Goal: Task Accomplishment & Management: Use online tool/utility

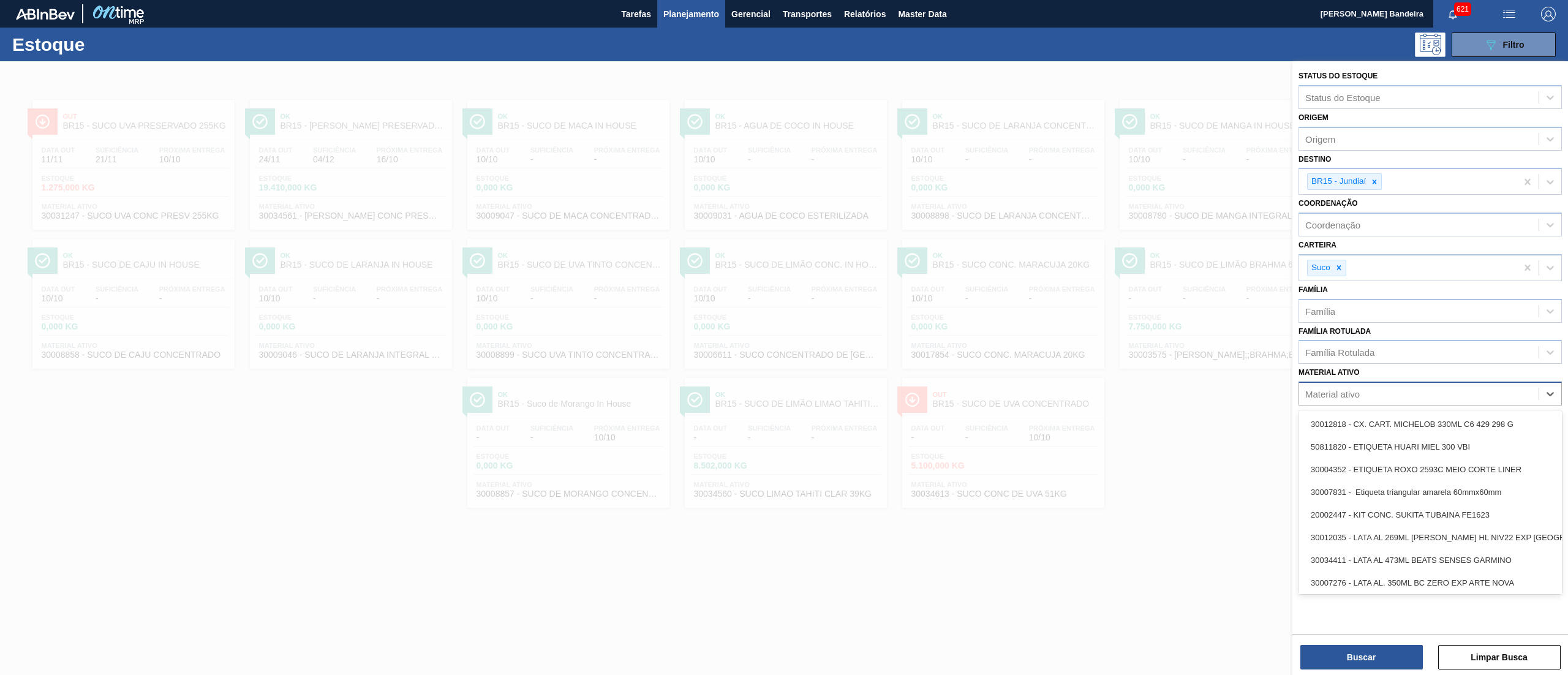
click at [1351, 386] on div "Material ativo" at bounding box center [1418, 394] width 240 height 18
paste ativo "SUCO UVA PRESERVADO 255KG"
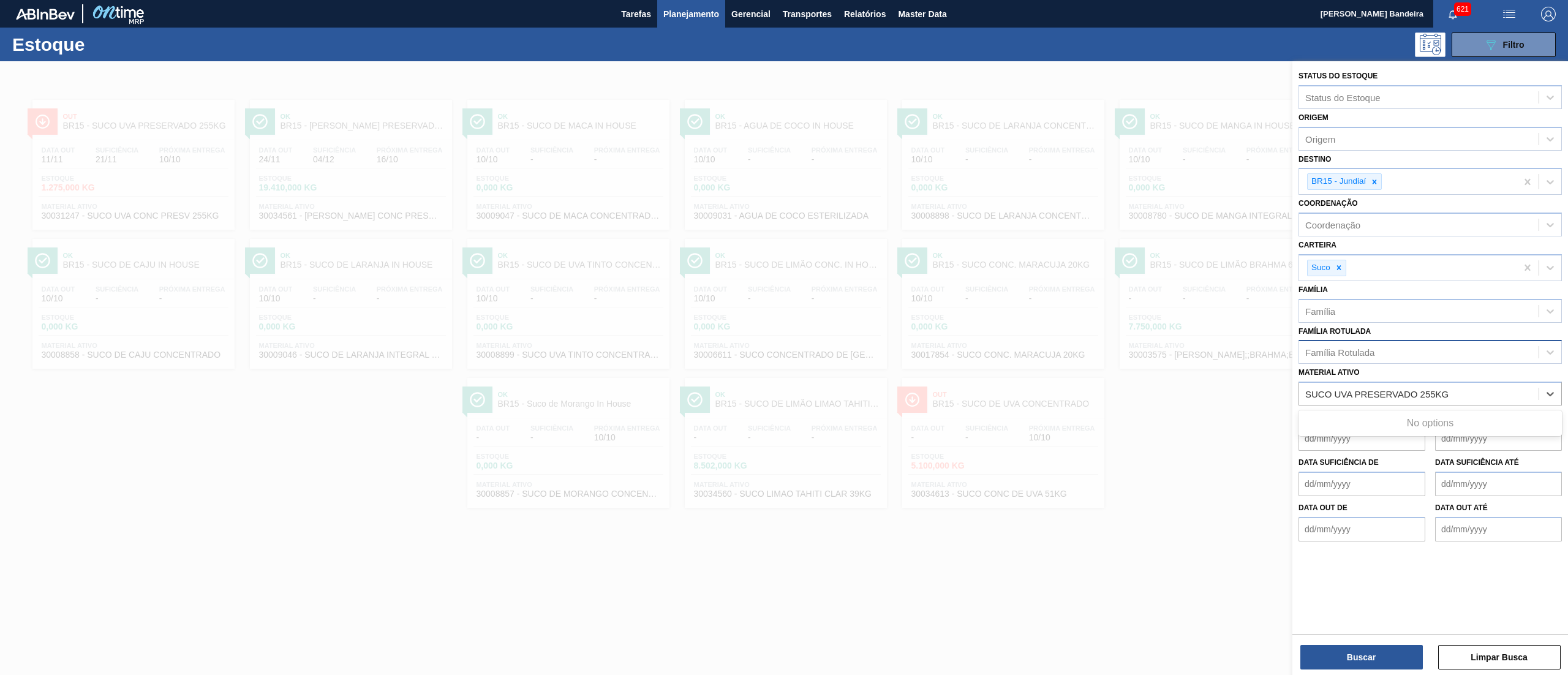
type ativo "SUCO UVA PRESERVADO 255KG"
click at [1340, 362] on div "Família Rotulada" at bounding box center [1430, 352] width 264 height 24
paste Rotulada "SUCO UVA PRESERVADO 255KG"
type Rotulada "SUCO UVA PRESERVADO 255KG"
click at [1360, 383] on div "SUCO UVA PRESERVADO 255KG" at bounding box center [1430, 383] width 264 height 23
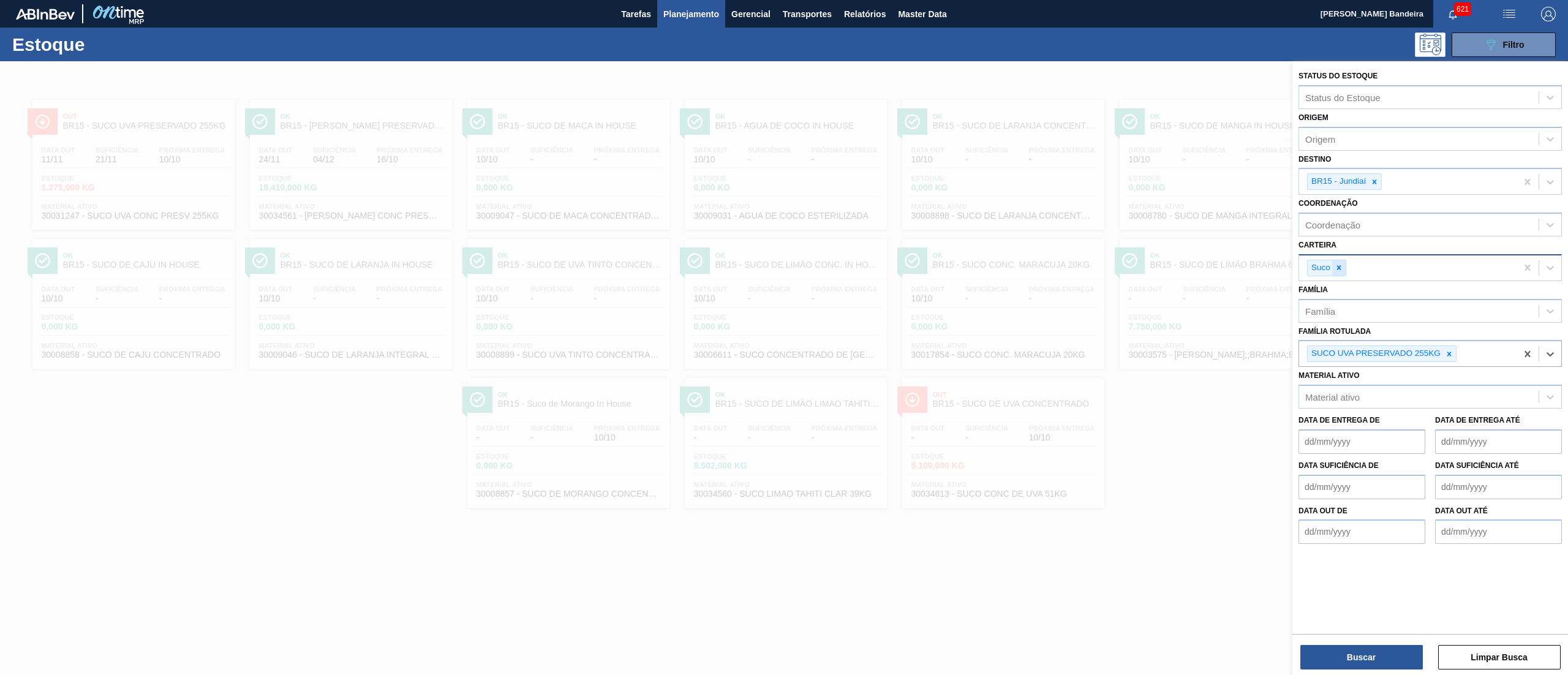
click at [1341, 265] on icon at bounding box center [1339, 268] width 9 height 9
click at [1377, 185] on icon at bounding box center [1375, 182] width 9 height 9
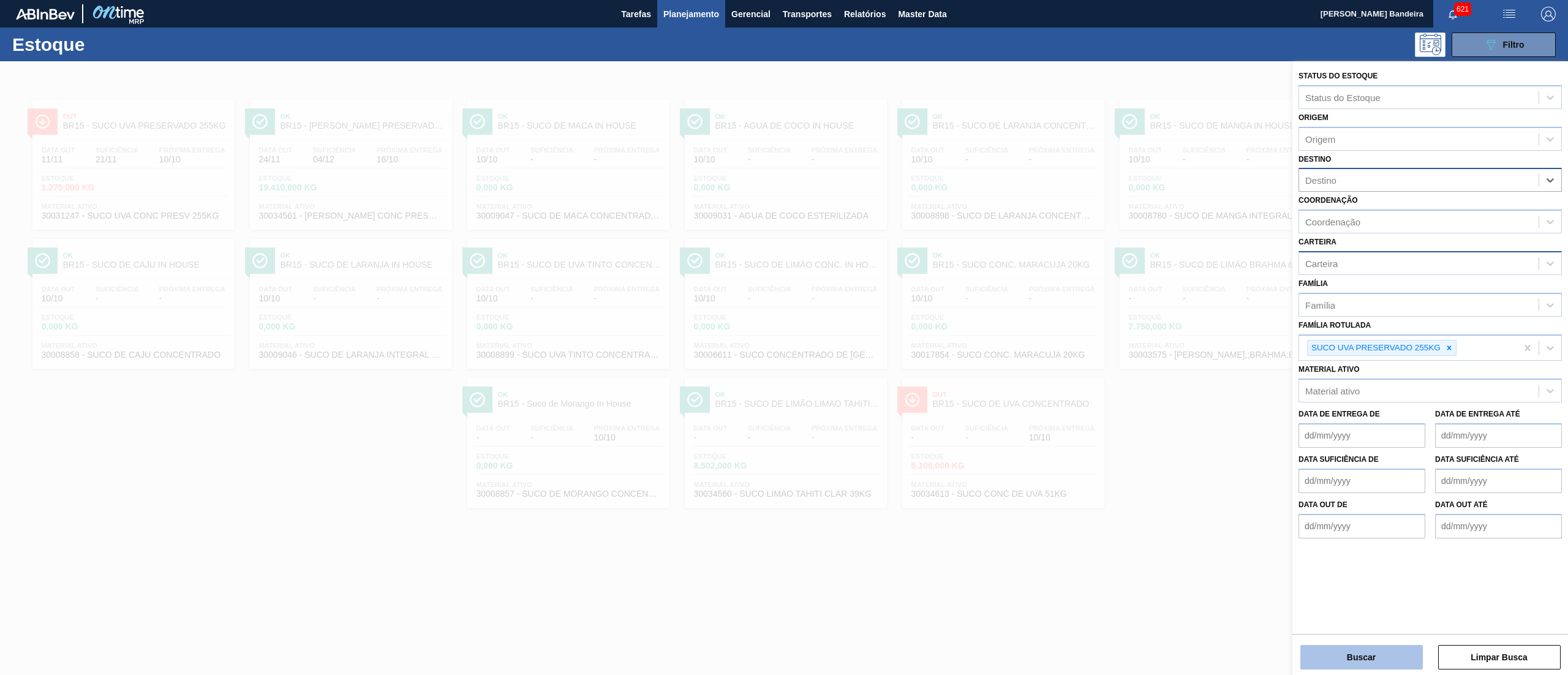
click at [1379, 651] on button "Buscar" at bounding box center [1361, 657] width 123 height 24
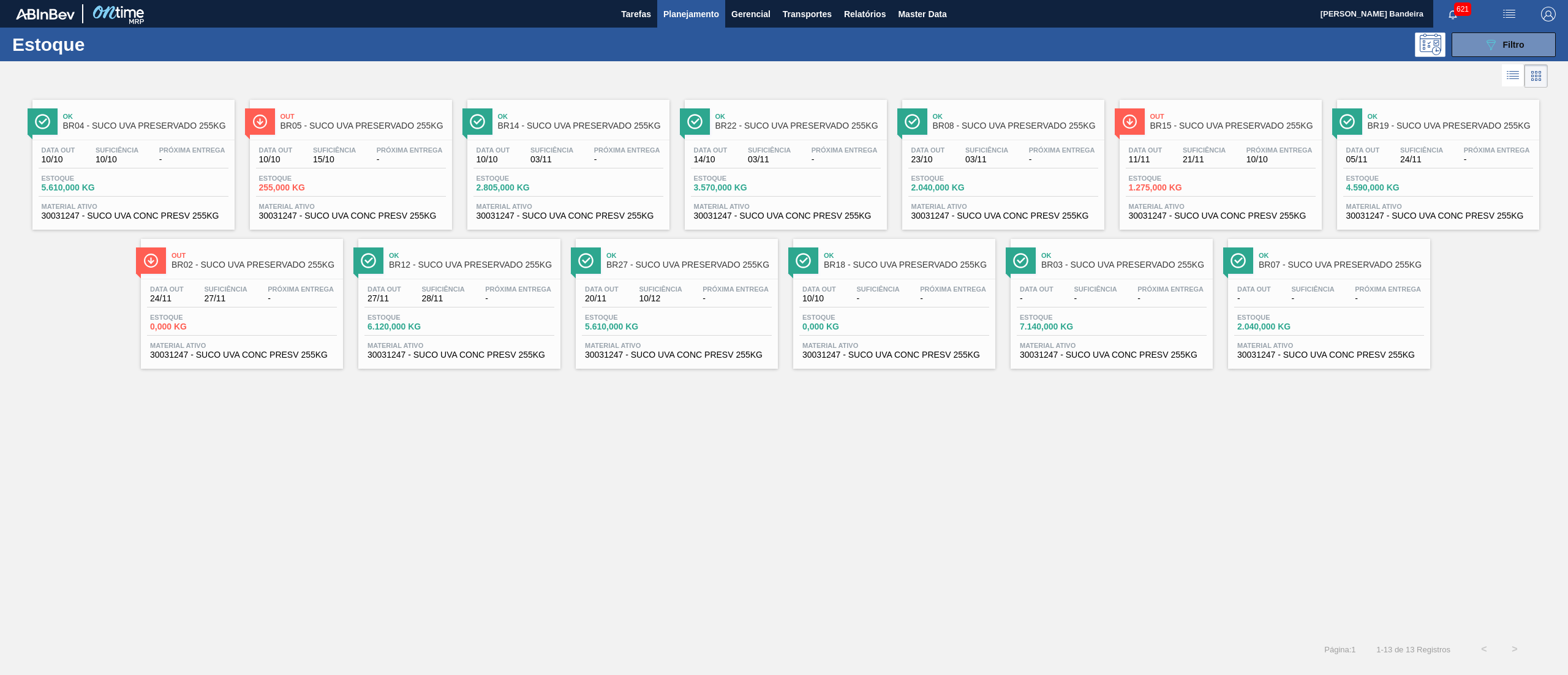
click at [185, 213] on span "30031247 - SUCO UVA CONC PRESV 255KG" at bounding box center [133, 216] width 183 height 9
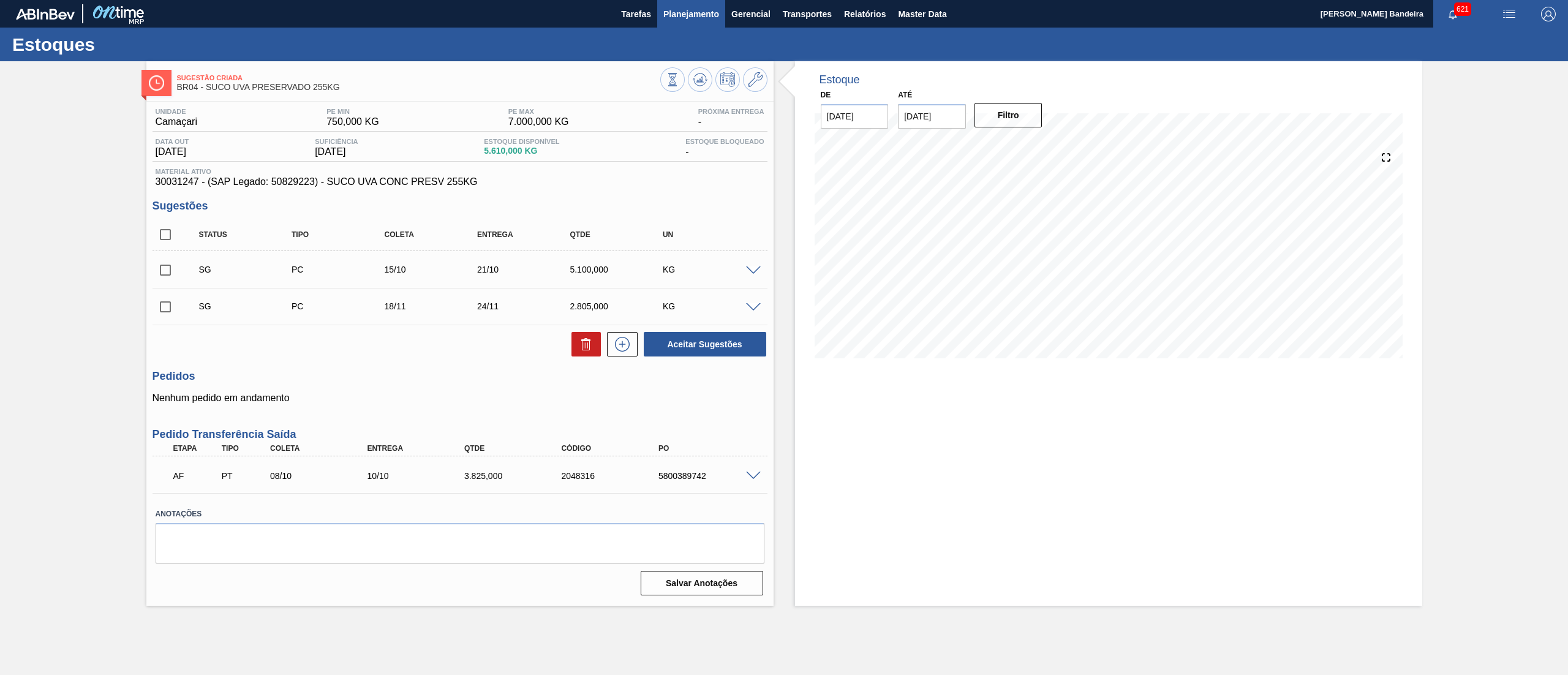
click at [701, 14] on span "Planejamento" at bounding box center [691, 14] width 56 height 14
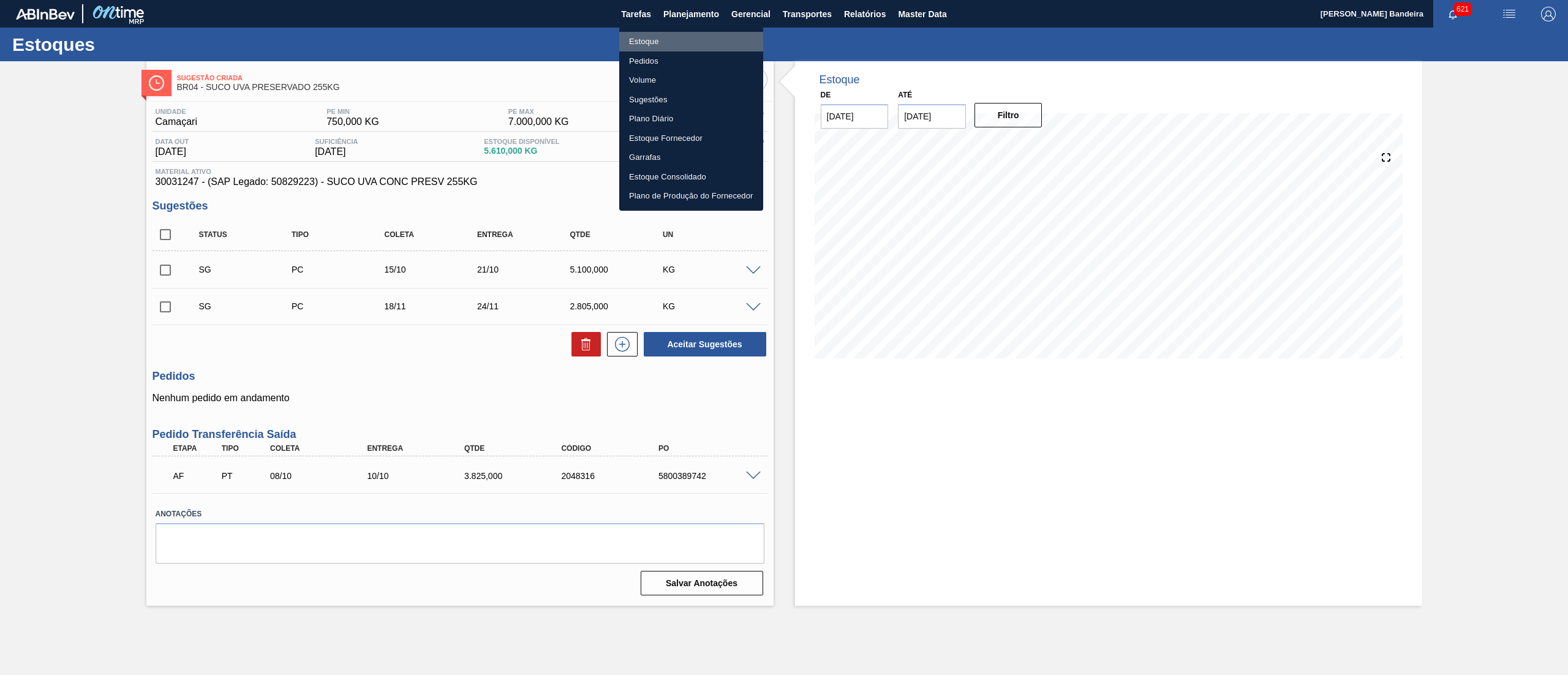
click at [689, 43] on li "Estoque" at bounding box center [691, 41] width 144 height 19
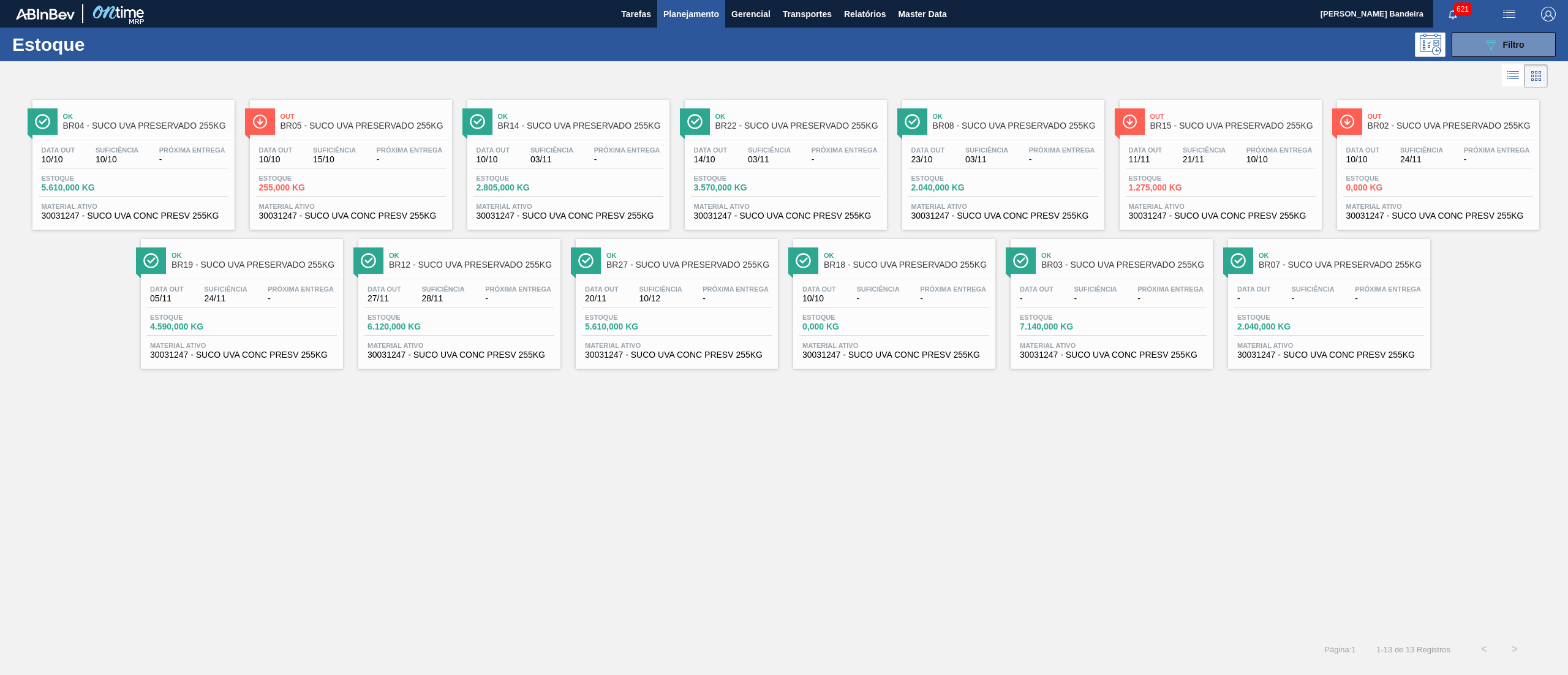
click at [402, 200] on div "Data [DATE] Suficiência 15/10 Próxima Entrega - Estoque 255,000 KG Material ati…" at bounding box center [351, 182] width 202 height 83
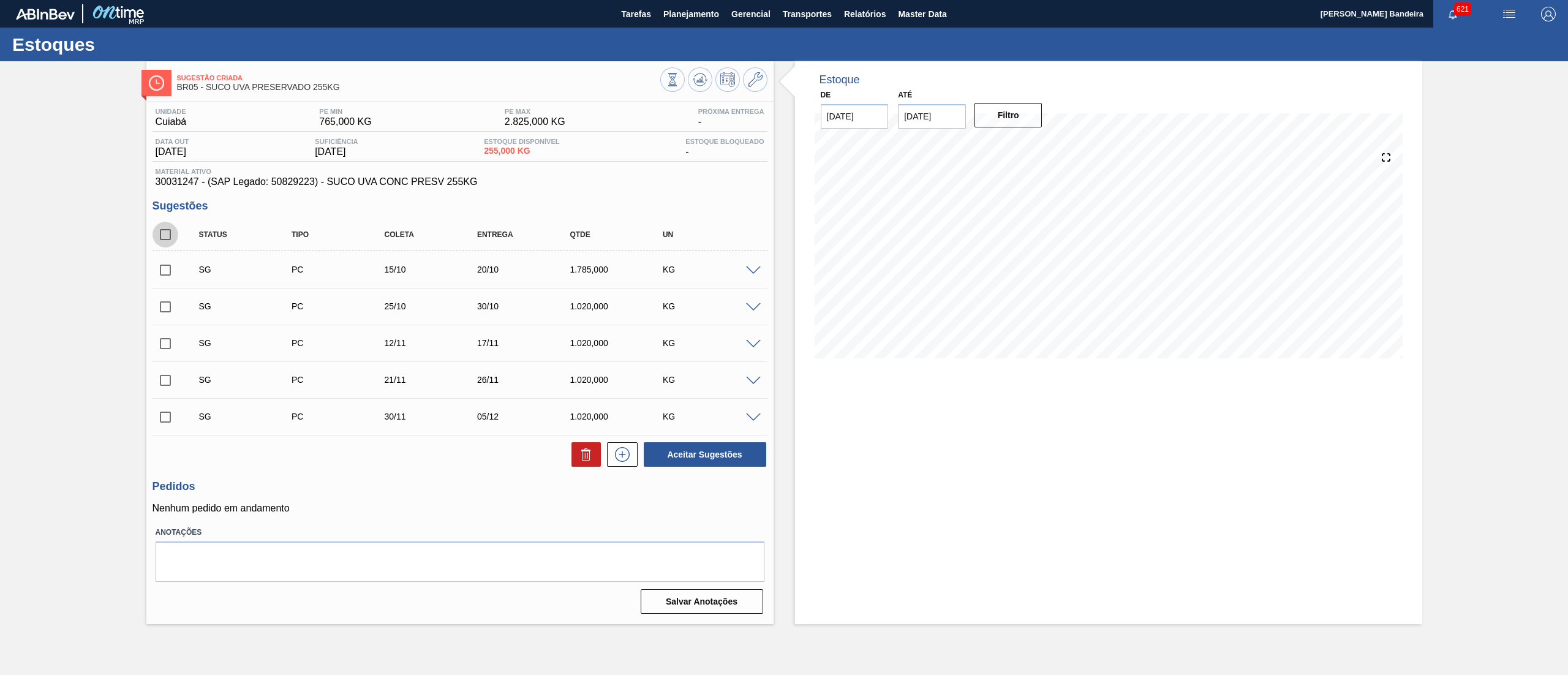
click at [167, 237] on input "checkbox" at bounding box center [165, 234] width 26 height 26
checkbox input "true"
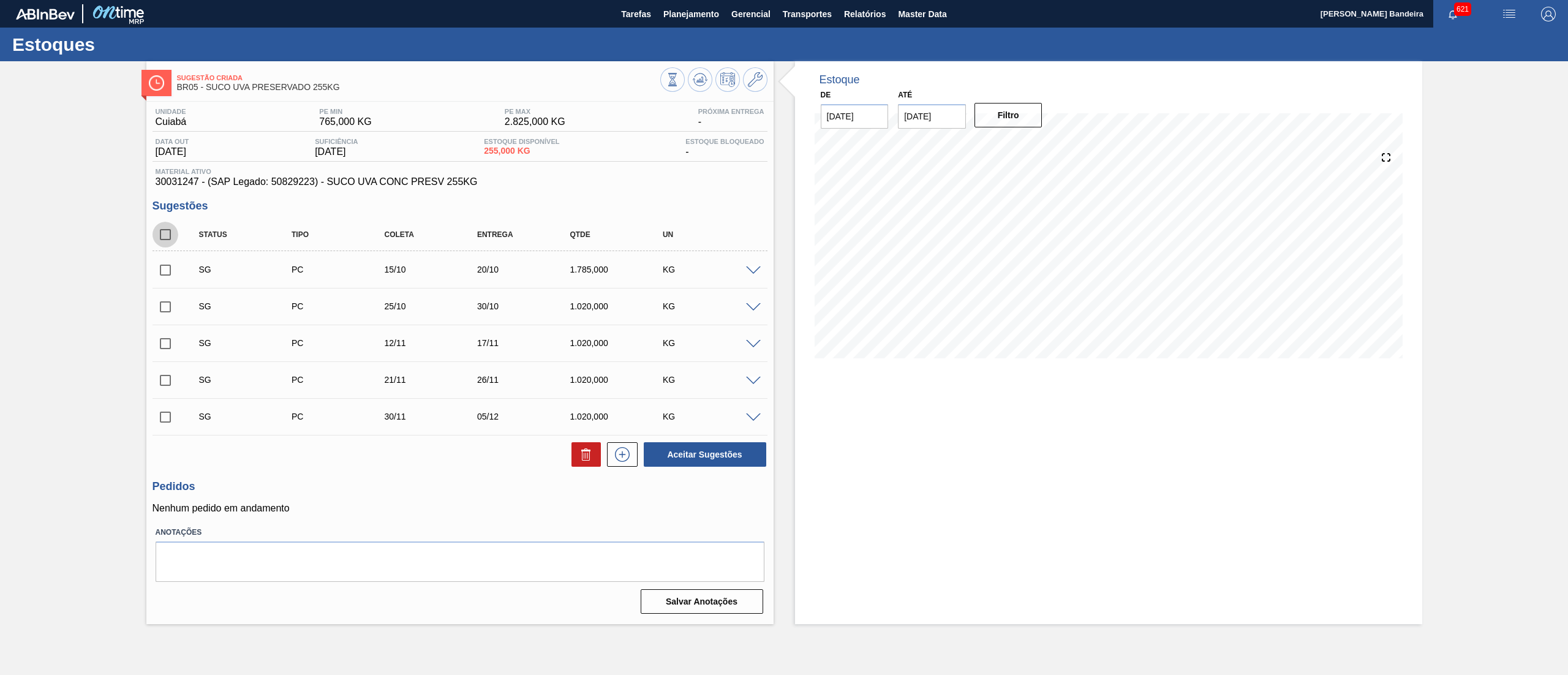
checkbox input "true"
click at [583, 456] on icon at bounding box center [583, 456] width 1 height 6
checkbox input "false"
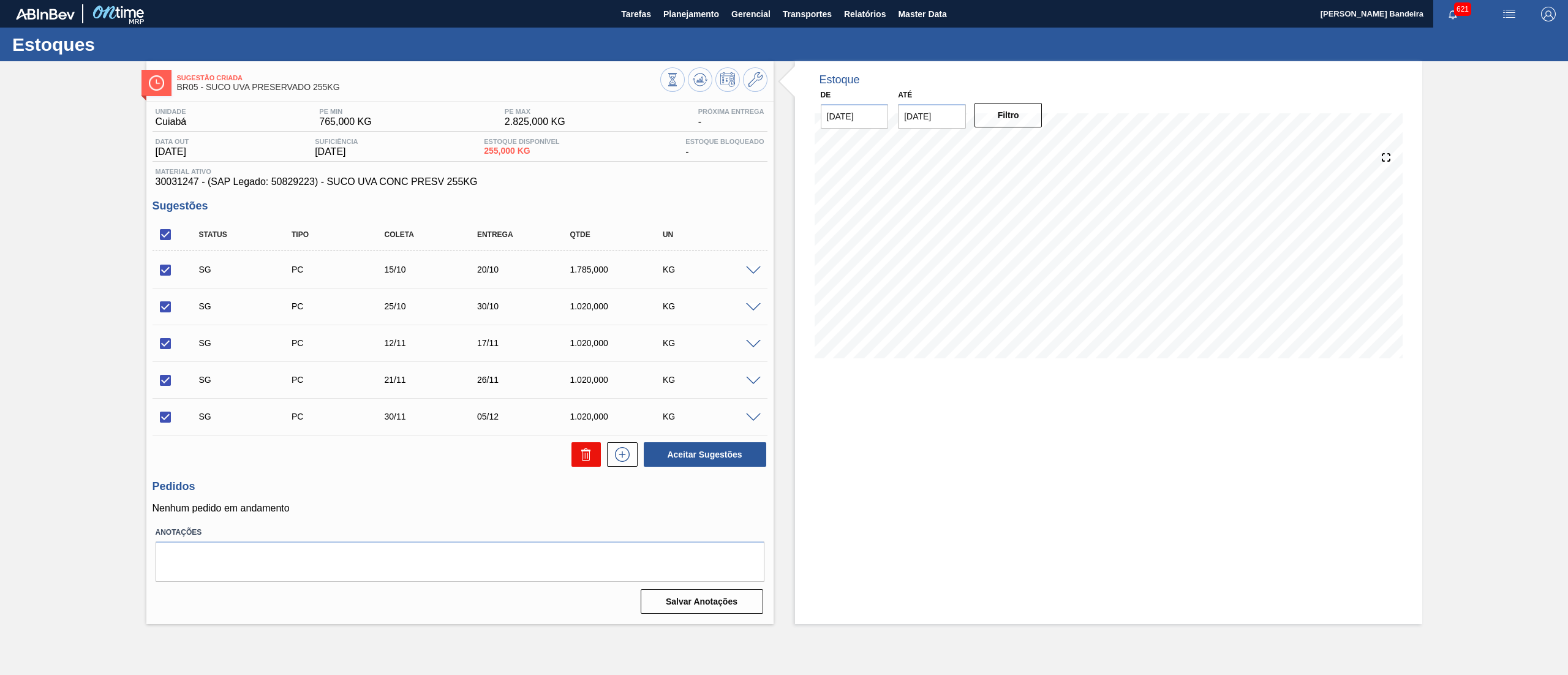
checkbox input "false"
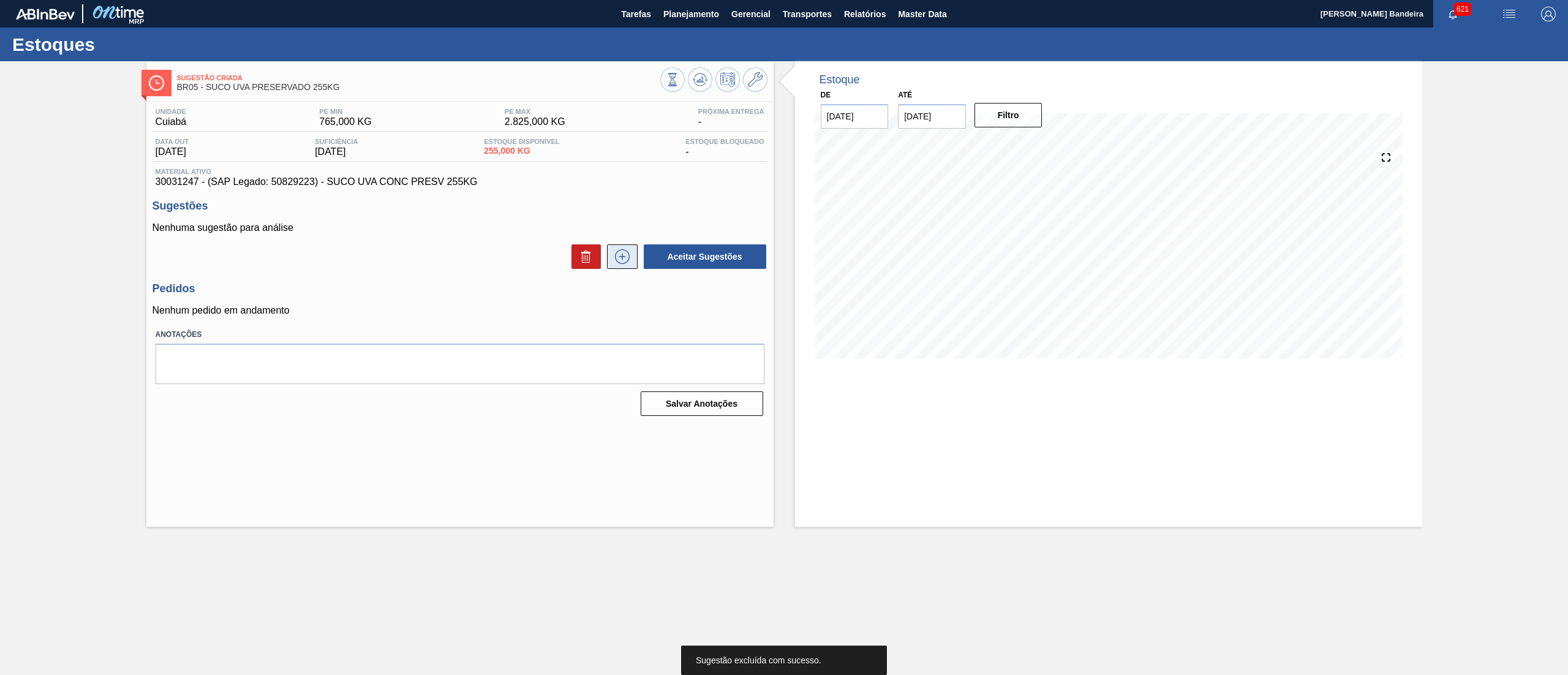
click at [616, 261] on icon at bounding box center [622, 256] width 19 height 14
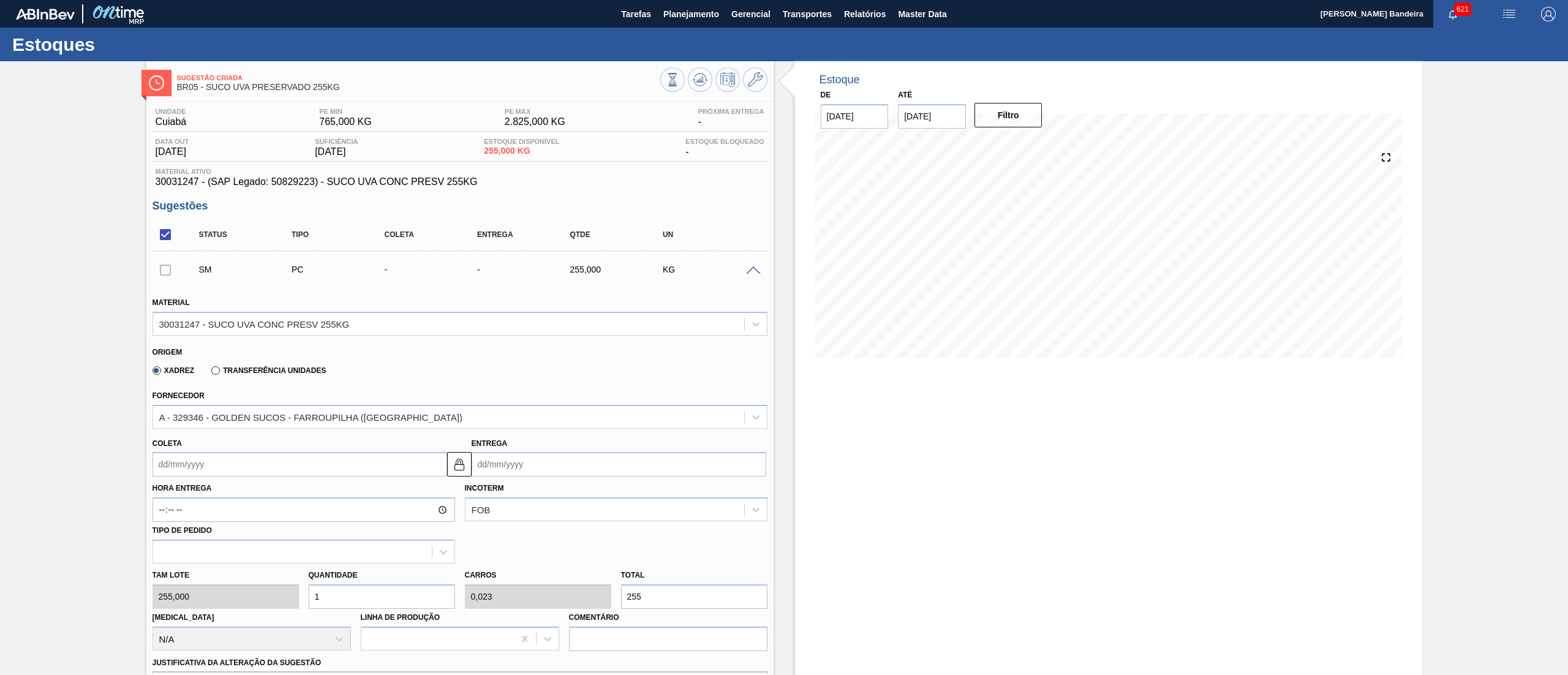
click at [218, 373] on label "Transferência Unidades" at bounding box center [269, 371] width 115 height 9
click at [210, 373] on input "Transferência Unidades" at bounding box center [210, 373] width 0 height 0
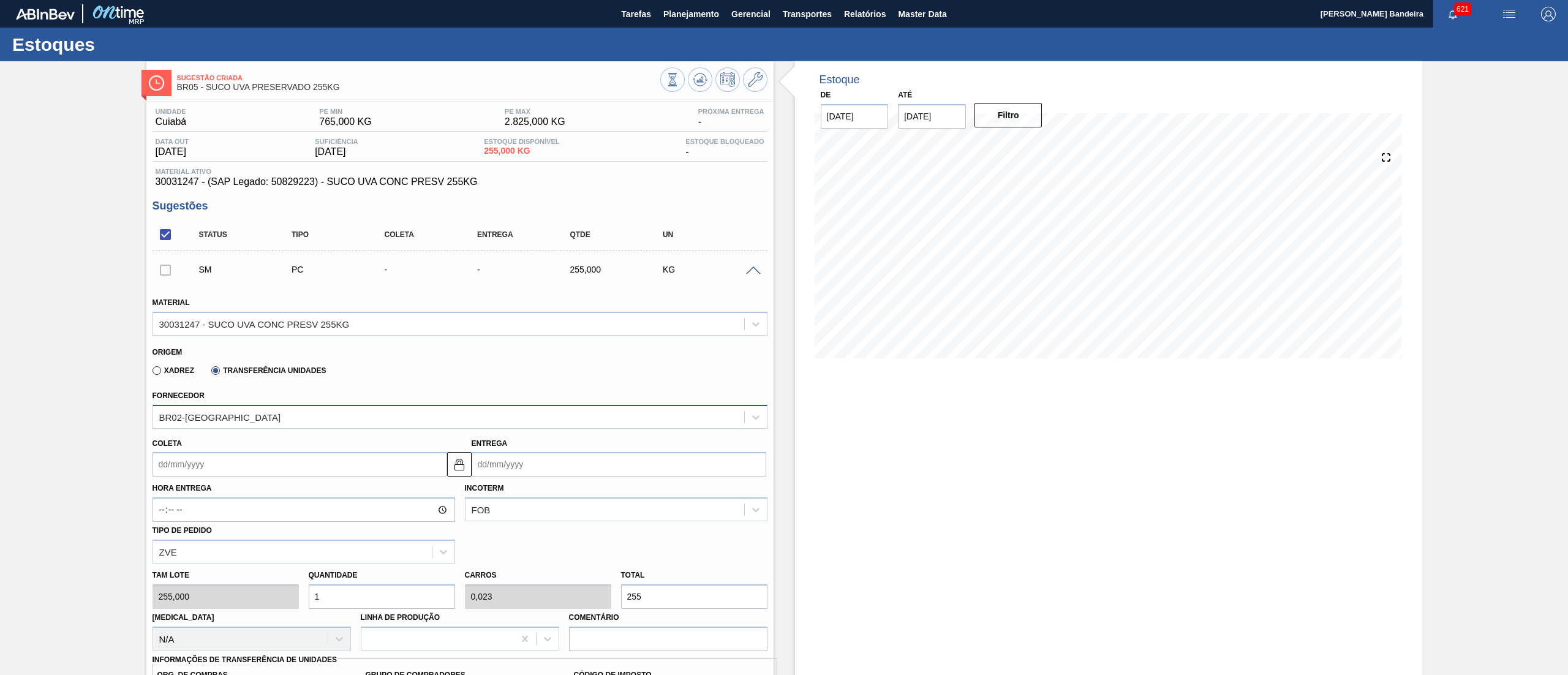
click at [214, 413] on div "BR02-[GEOGRAPHIC_DATA]" at bounding box center [220, 416] width 122 height 11
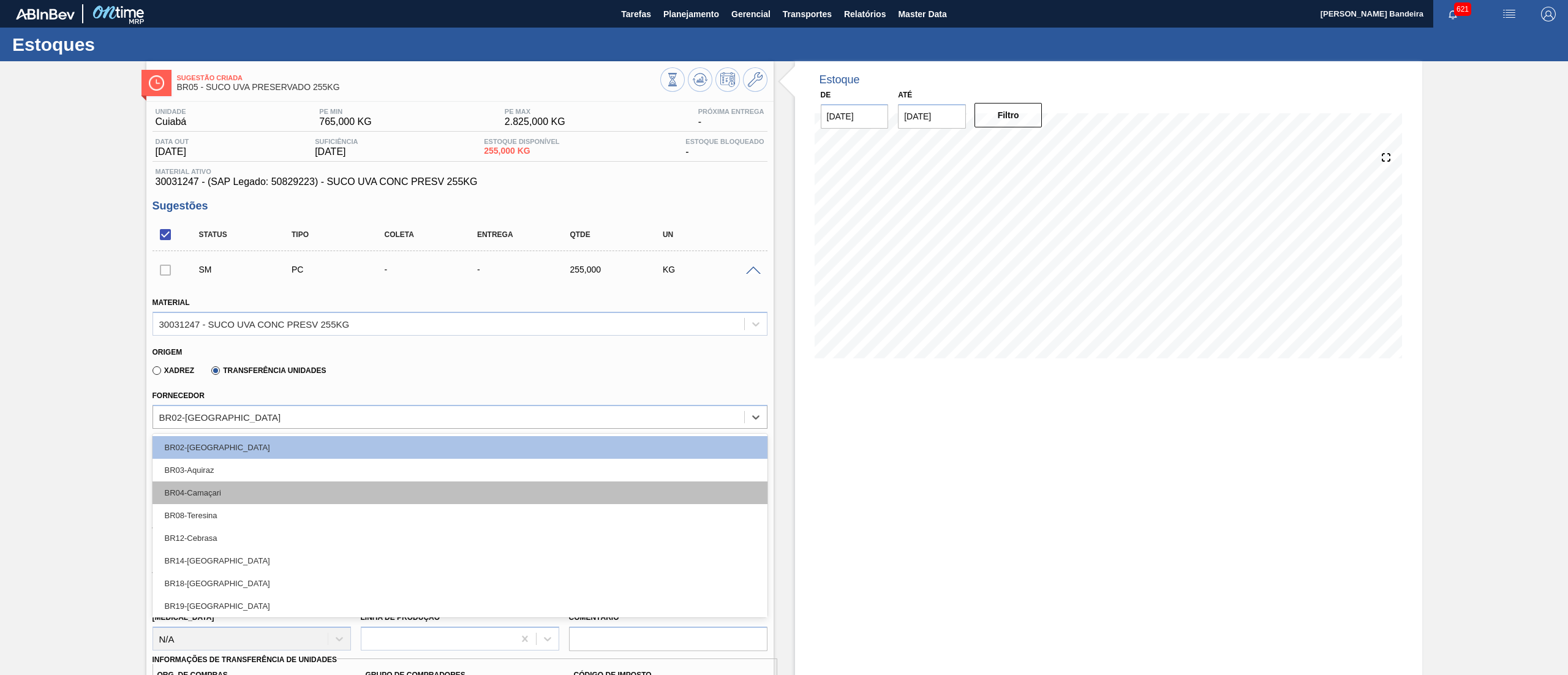
click at [233, 487] on div "BR04-Camaçari" at bounding box center [460, 493] width 615 height 23
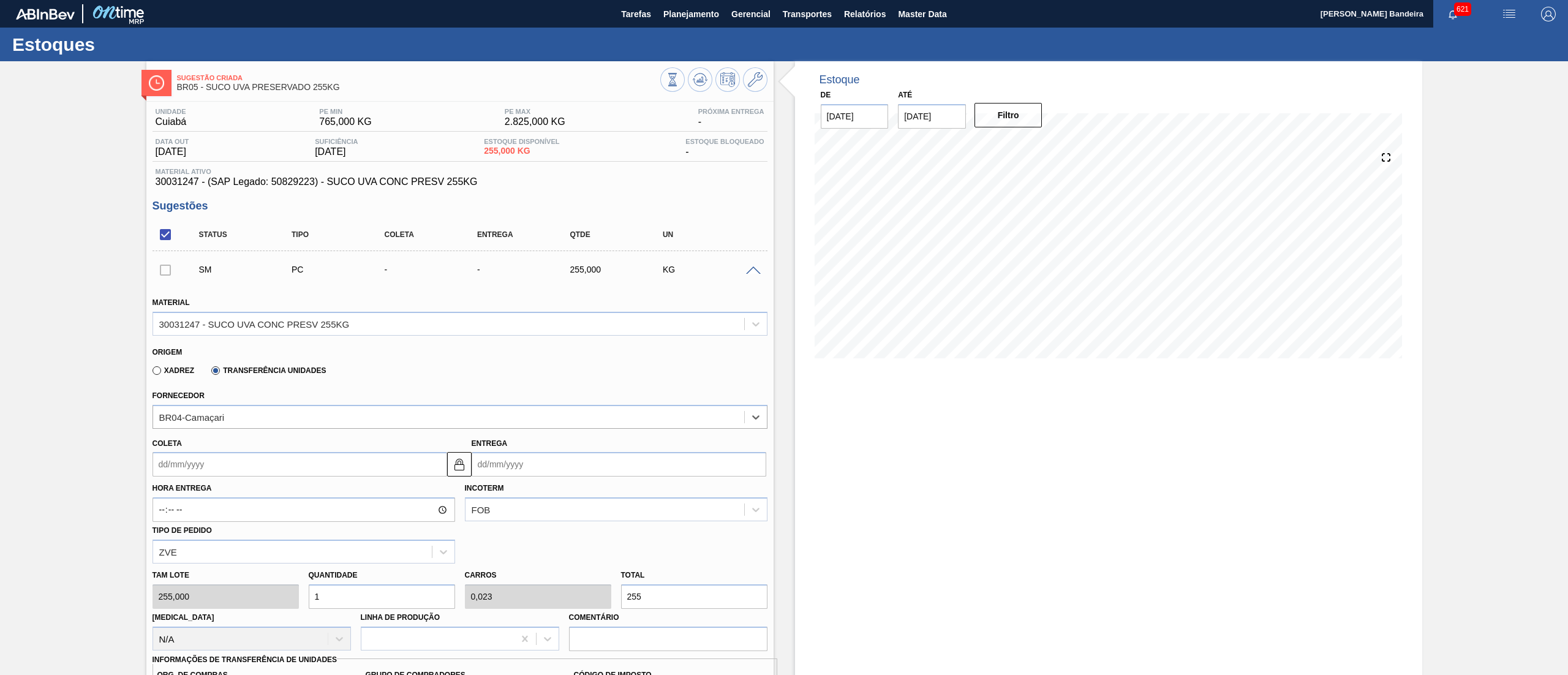
click at [221, 468] on input "Coleta" at bounding box center [300, 464] width 295 height 24
click at [265, 553] on div "10" at bounding box center [266, 553] width 16 height 16
type input "[DATE]"
click at [275, 594] on div "Tam lote 255,000 Quantidade 1 Carros 0,023 Total 255 [MEDICAL_DATA] N/A Linha d…" at bounding box center [460, 607] width 625 height 88
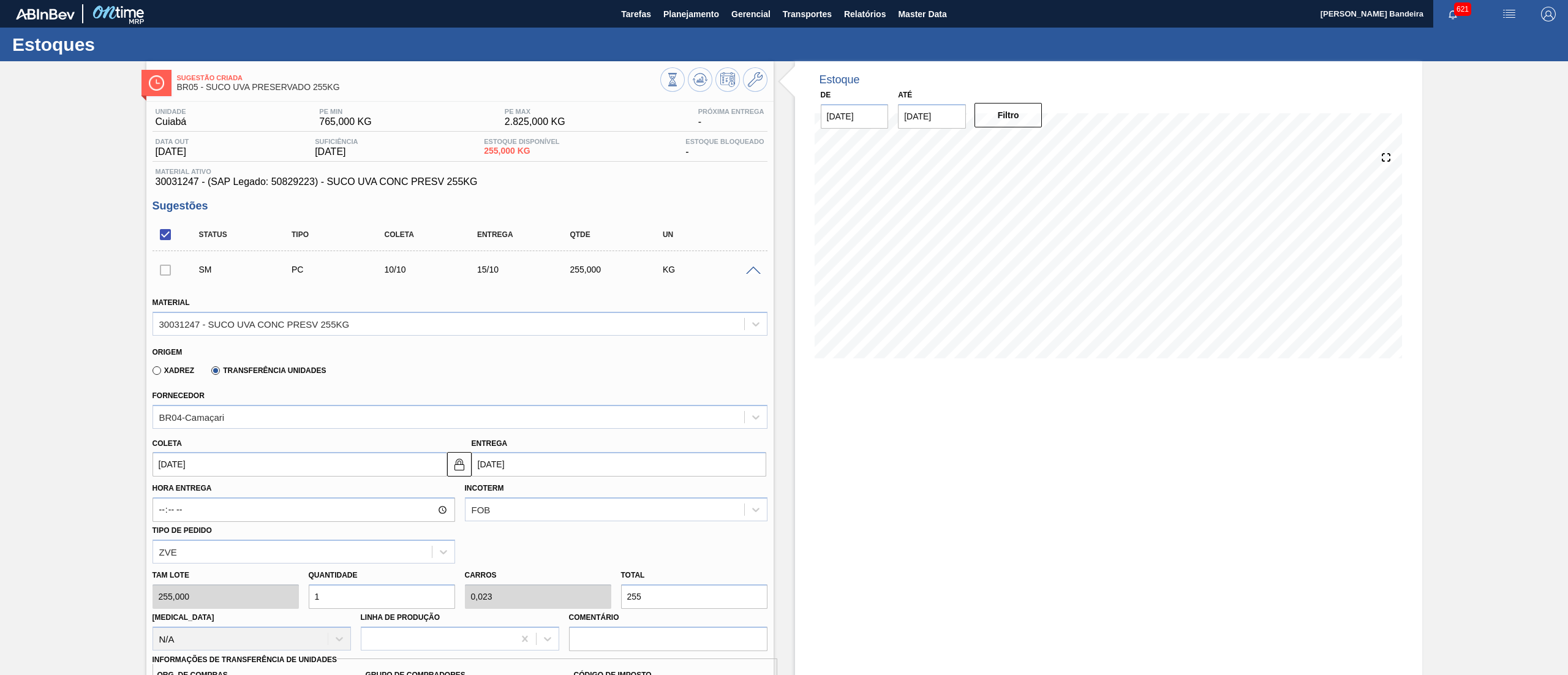
type input "4"
type input "0,091"
type input "1.020"
click at [213, 605] on div "Tam lote 255,000 Quantidade 4 Carros 0,091 Total 1.020 [MEDICAL_DATA] N/A Linha…" at bounding box center [460, 607] width 625 height 88
type input "6"
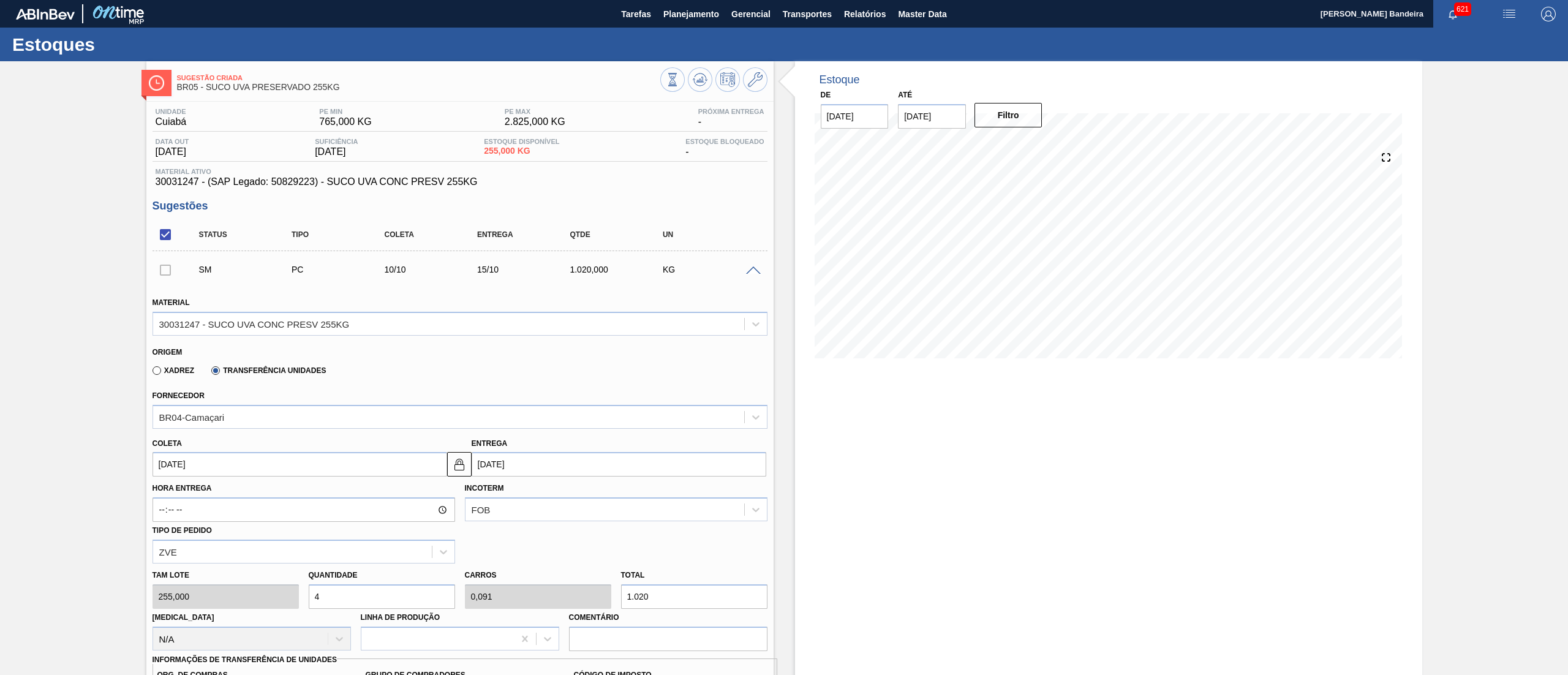
type input "0,136"
type input "1.530"
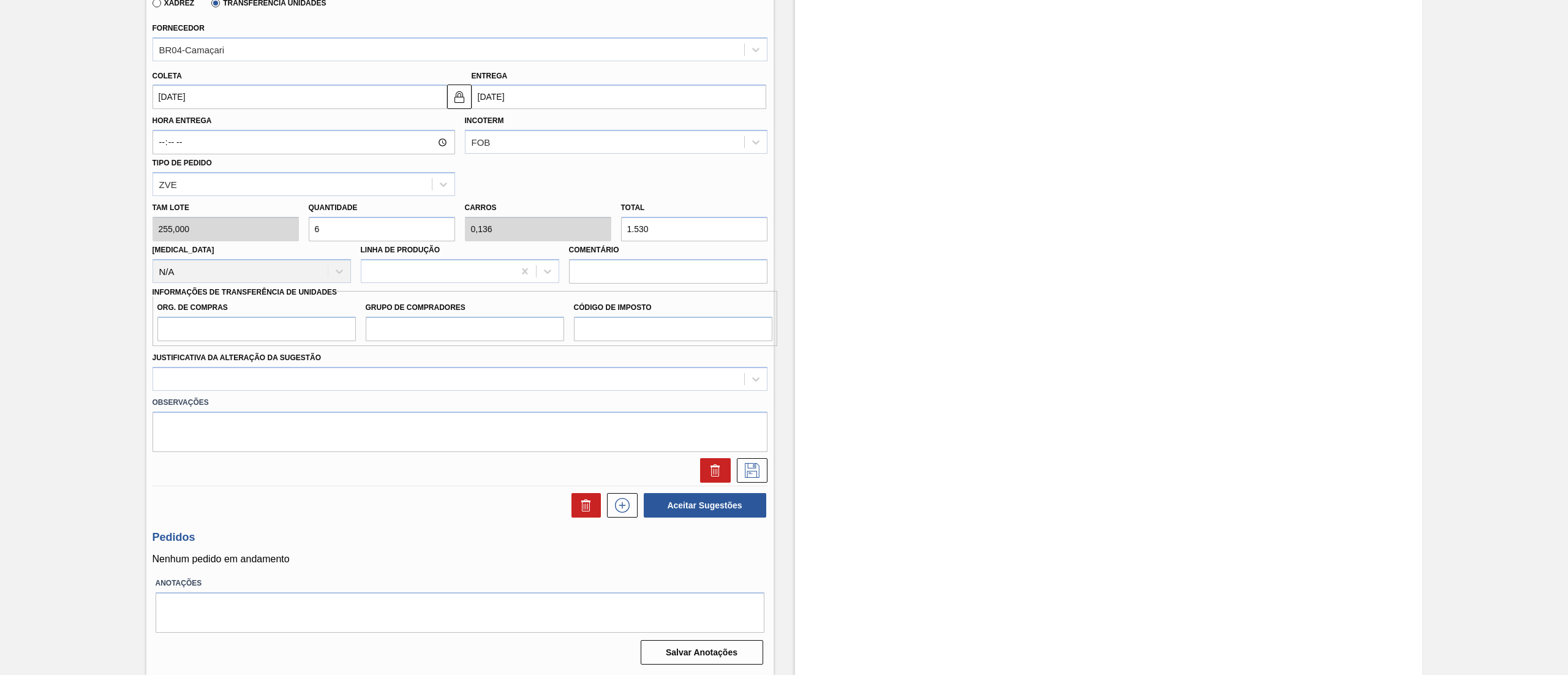
type input "6"
click at [219, 329] on input "Org. de Compras" at bounding box center [256, 329] width 198 height 24
type input "BR08"
click at [424, 334] on input "Grupo de Compradores" at bounding box center [464, 329] width 198 height 24
type input "B02"
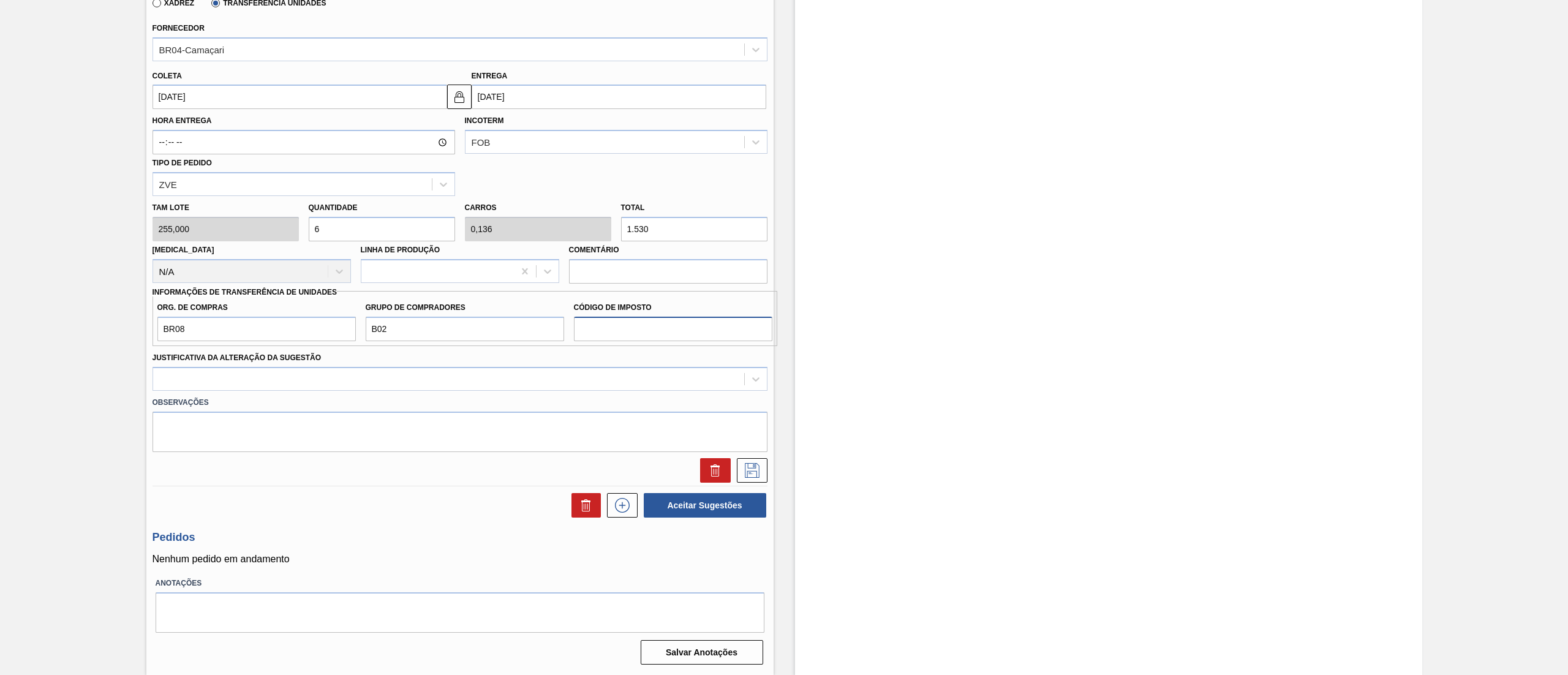
click at [652, 322] on input "Código de Imposto" at bounding box center [673, 329] width 198 height 24
type input "IZ"
click at [475, 373] on div at bounding box center [449, 379] width 591 height 18
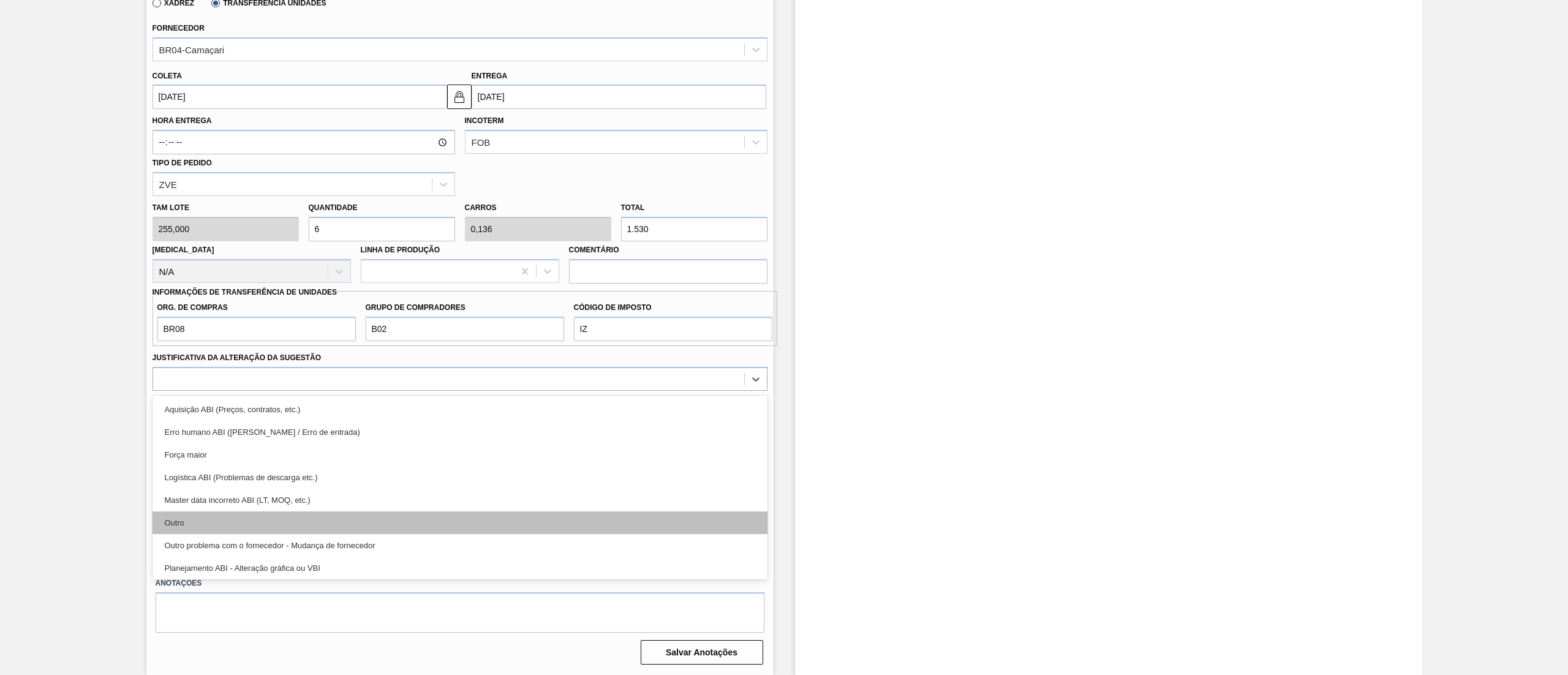
click at [412, 515] on div "Outro" at bounding box center [460, 523] width 615 height 23
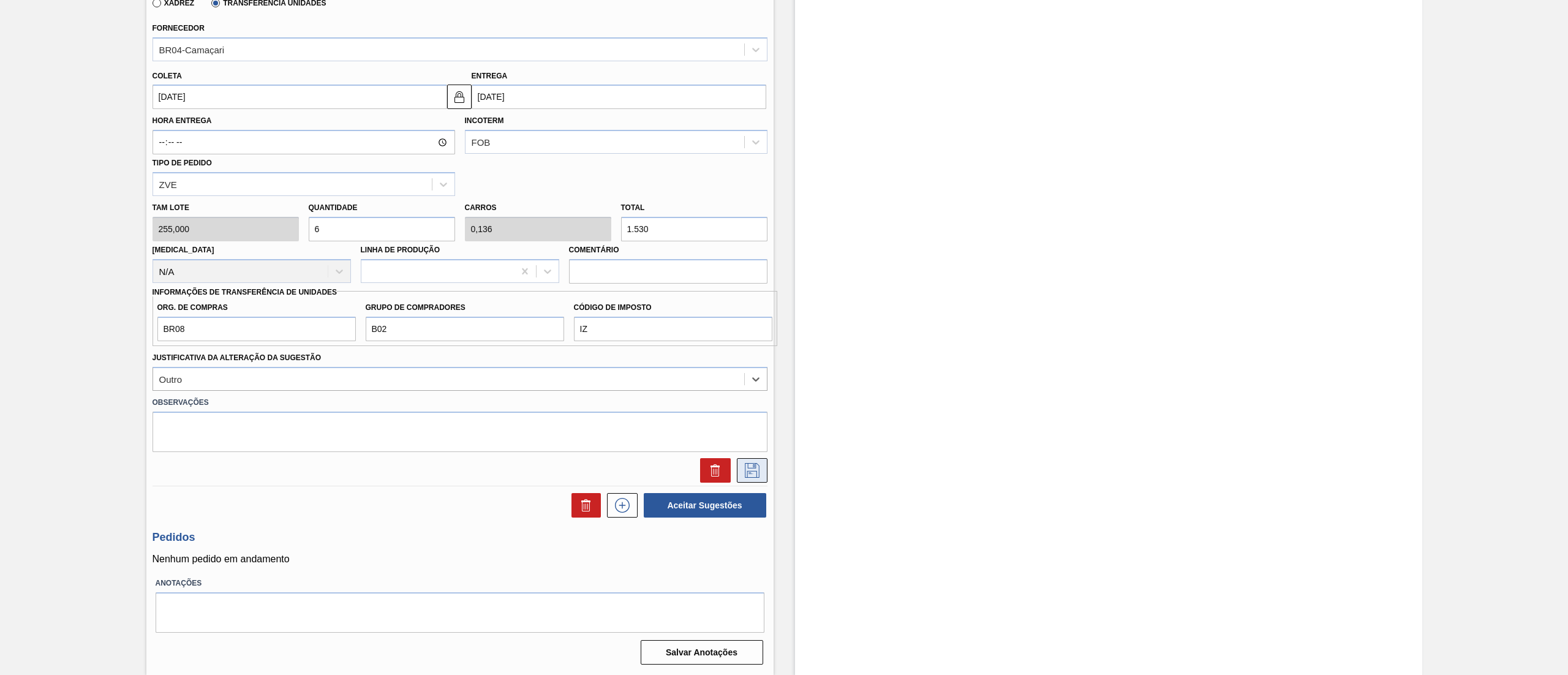
click at [752, 460] on button at bounding box center [752, 470] width 31 height 24
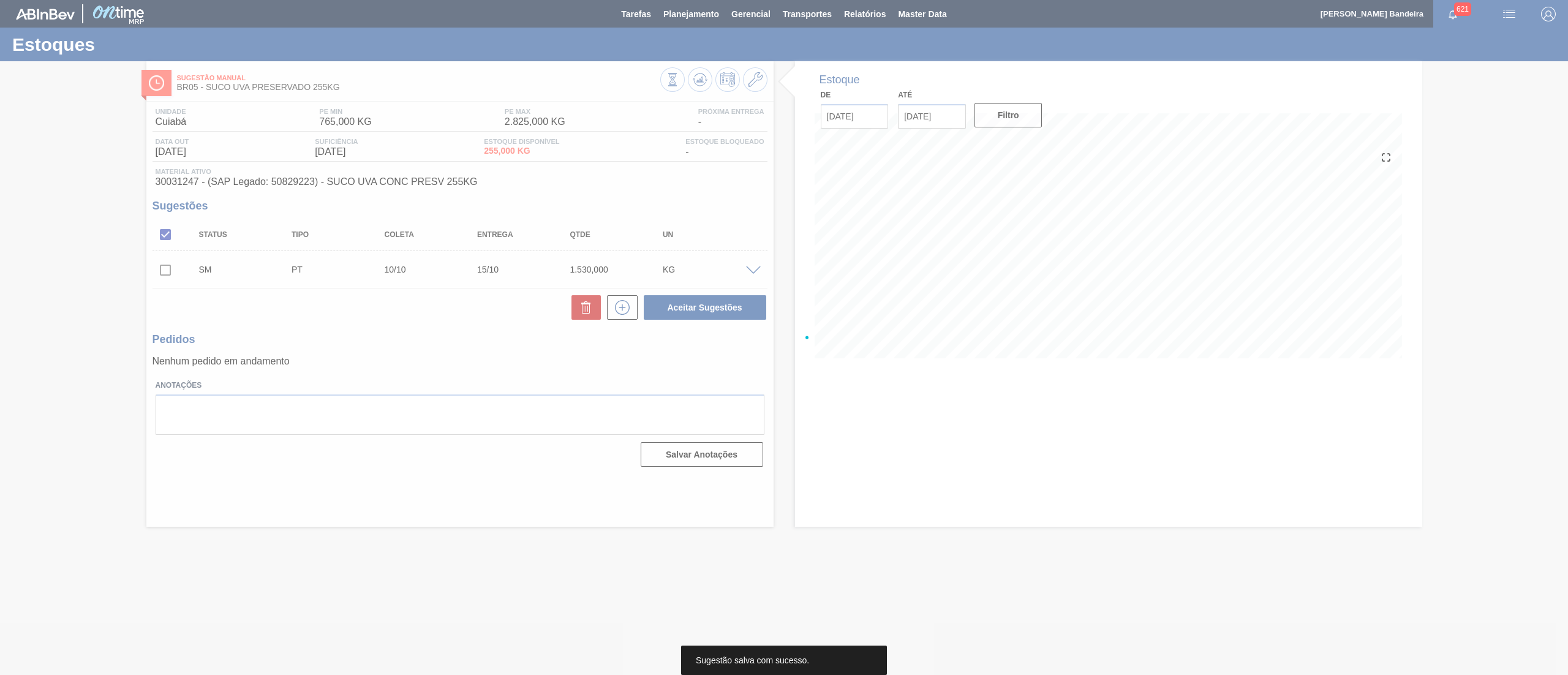
scroll to position [0, 0]
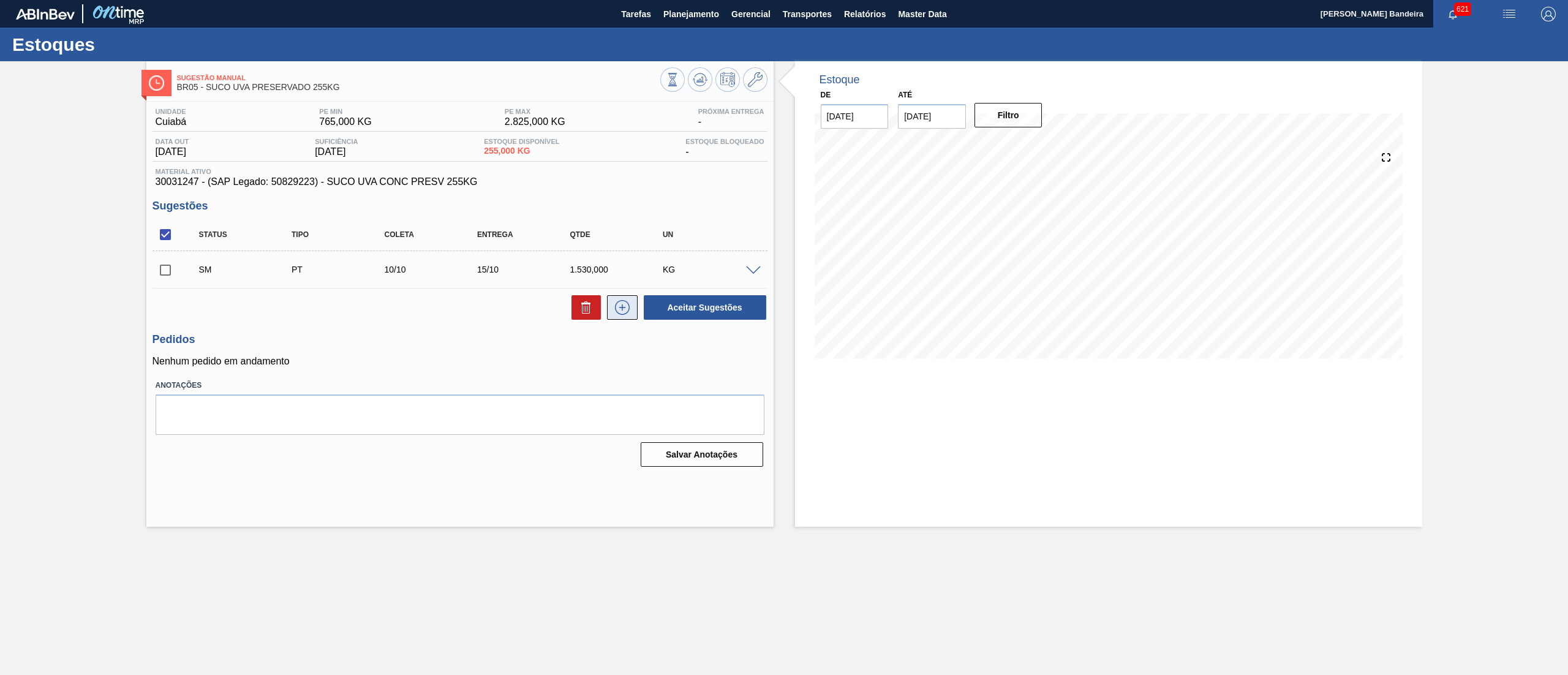
click at [625, 306] on icon at bounding box center [622, 307] width 19 height 14
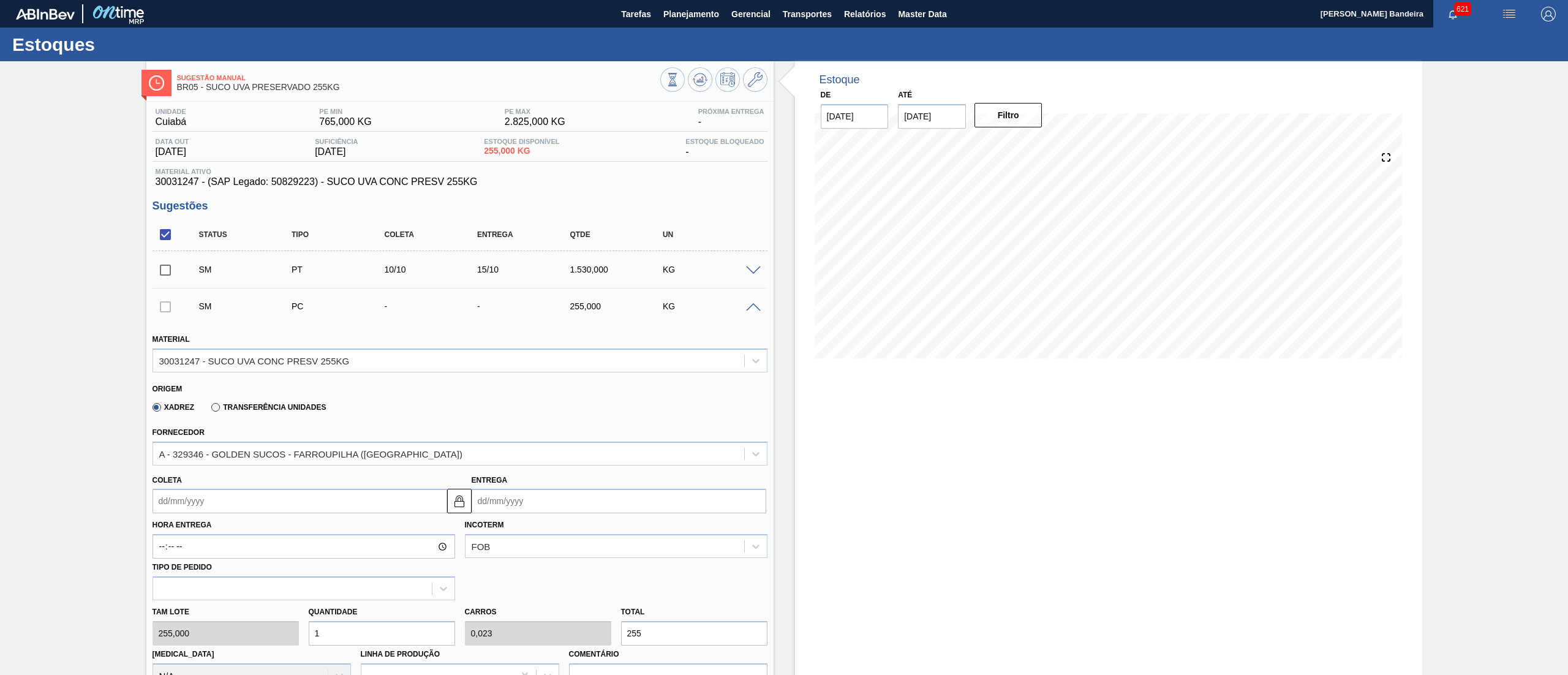
click at [750, 307] on span at bounding box center [753, 307] width 14 height 9
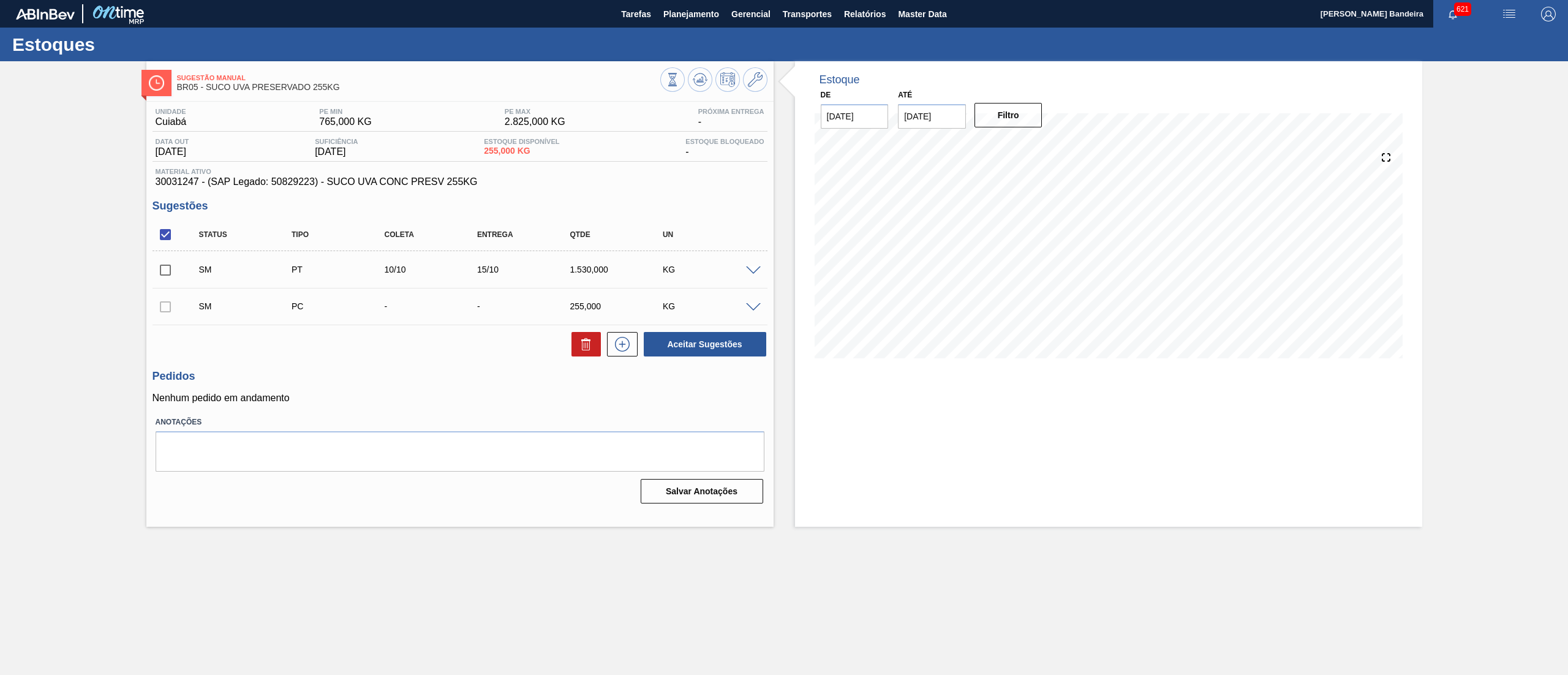
click at [170, 308] on div at bounding box center [165, 306] width 26 height 24
click at [167, 304] on div at bounding box center [165, 306] width 26 height 24
click at [758, 269] on span at bounding box center [753, 271] width 14 height 9
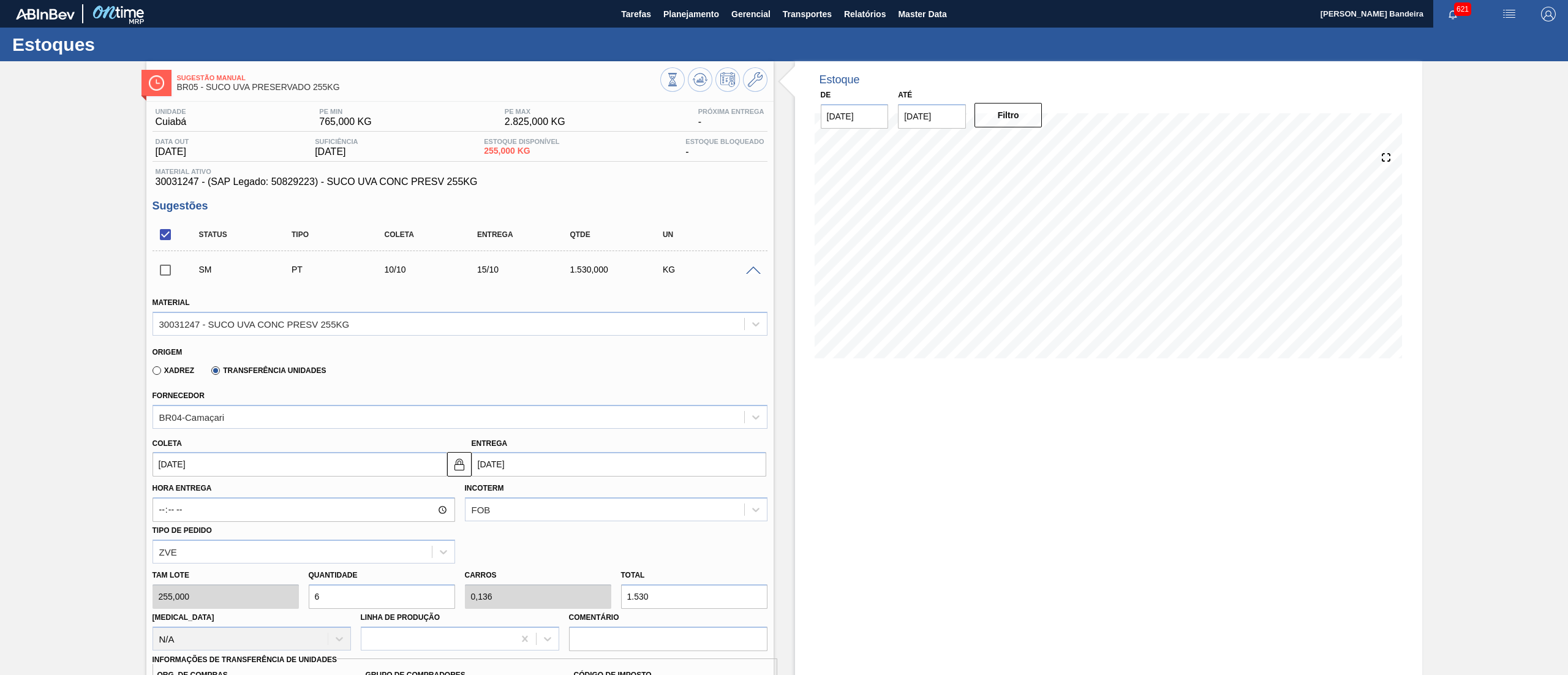
click at [266, 603] on div "Tam lote 255,000 Quantidade 6 Carros 0,136 Total 1.530 [MEDICAL_DATA] N/A Linha…" at bounding box center [460, 607] width 625 height 88
type input "1"
type input "0,023"
type input "255"
type input "12"
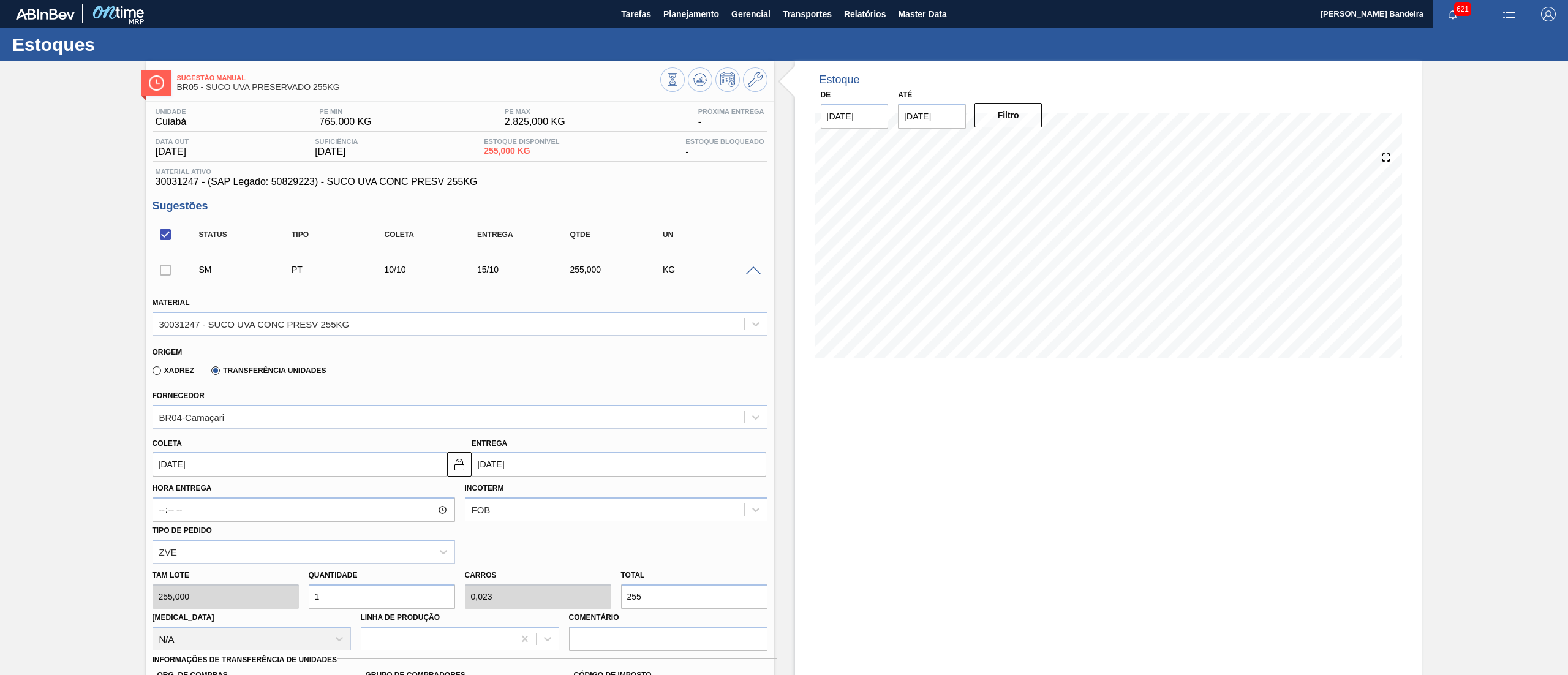
type input "0,273"
type input "3.060"
click at [290, 597] on div "Tam lote 255,000 Quantidade 12 Carros 0,273 Total 3.060 [MEDICAL_DATA] N/A Linh…" at bounding box center [460, 607] width 625 height 88
type input "1"
type input "0,023"
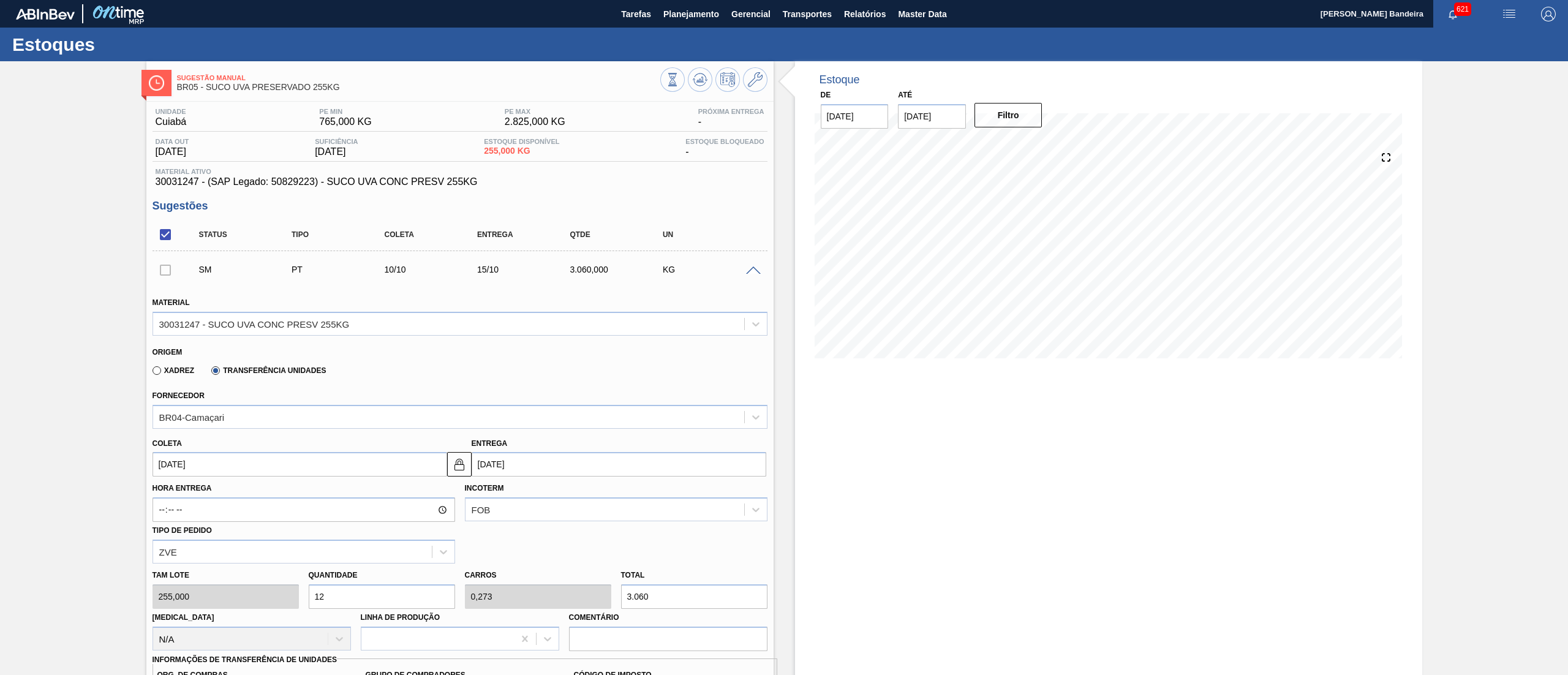
type input "255"
type input "10"
type input "0,227"
type input "2.550"
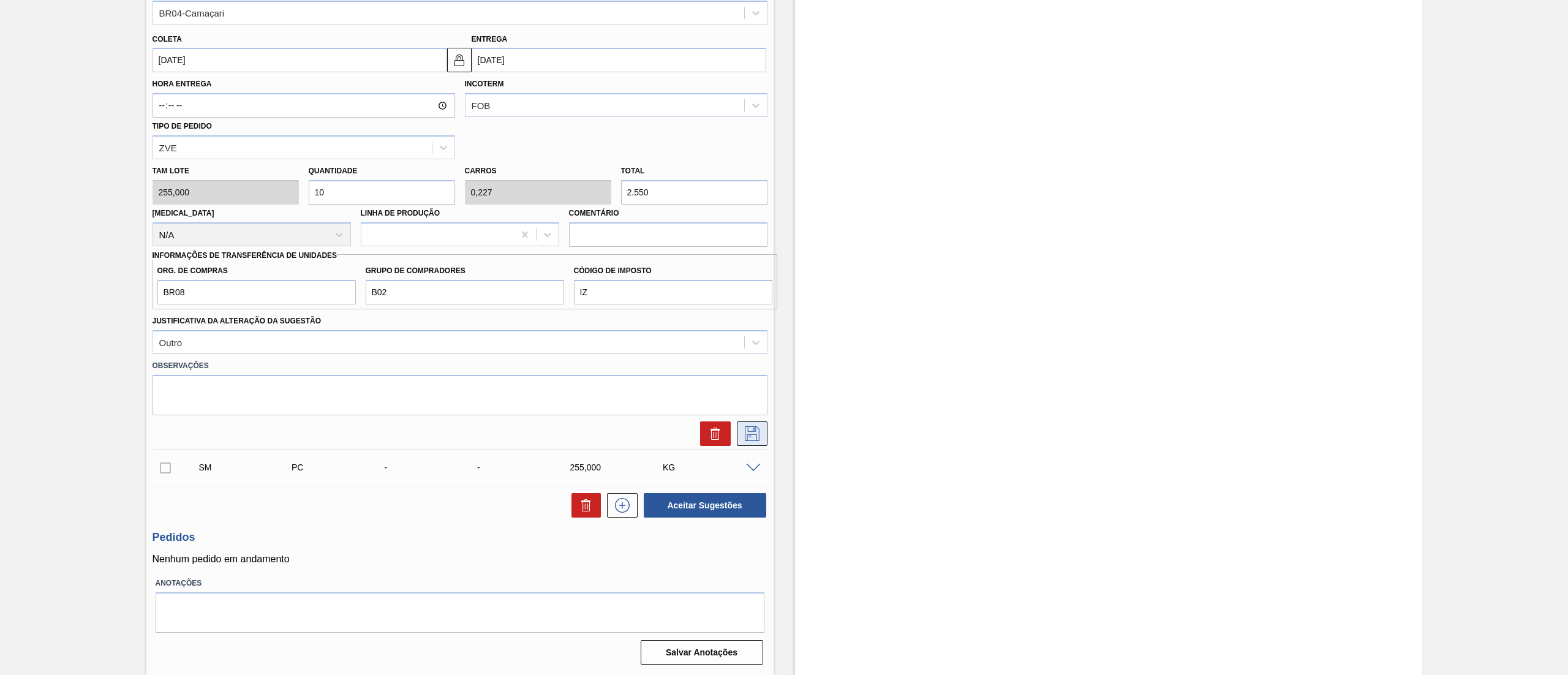
type input "10"
click at [755, 436] on icon at bounding box center [752, 433] width 14 height 14
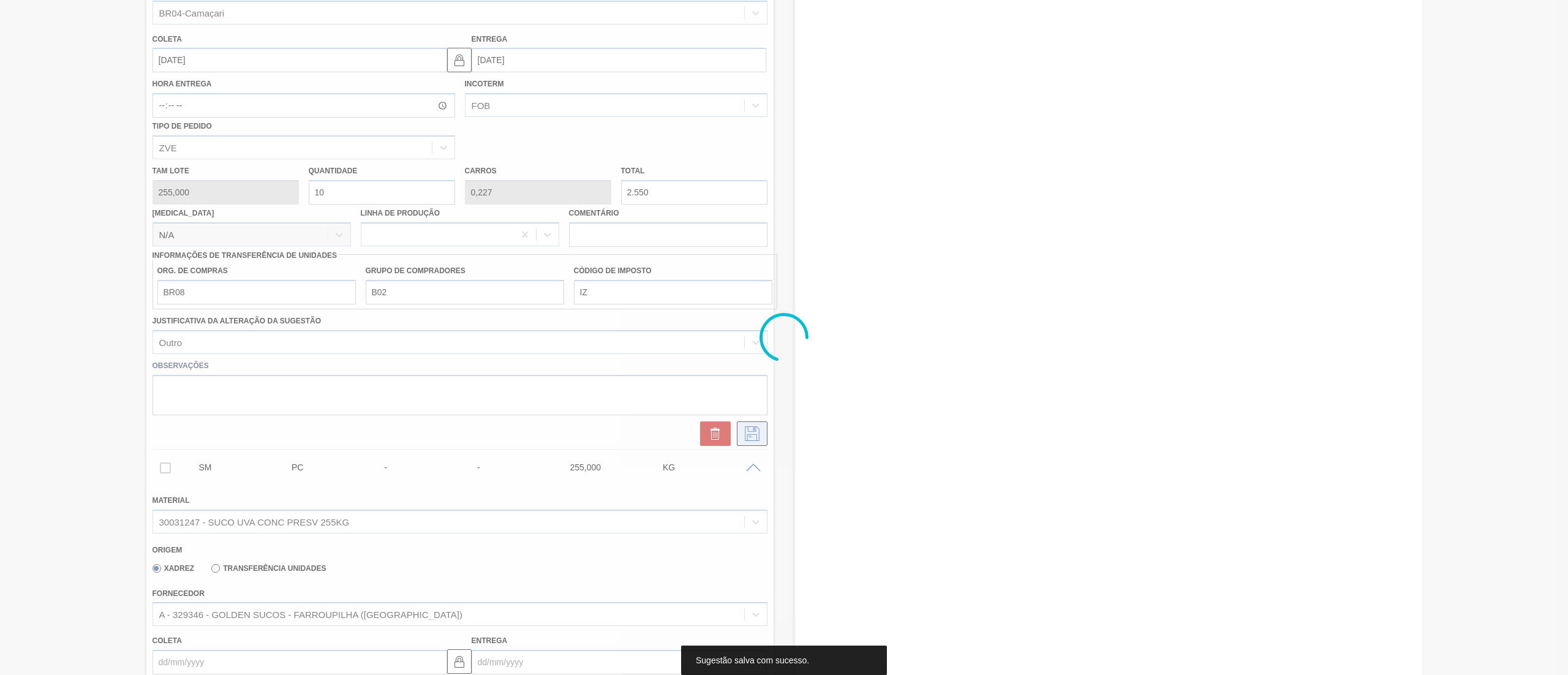
scroll to position [0, 0]
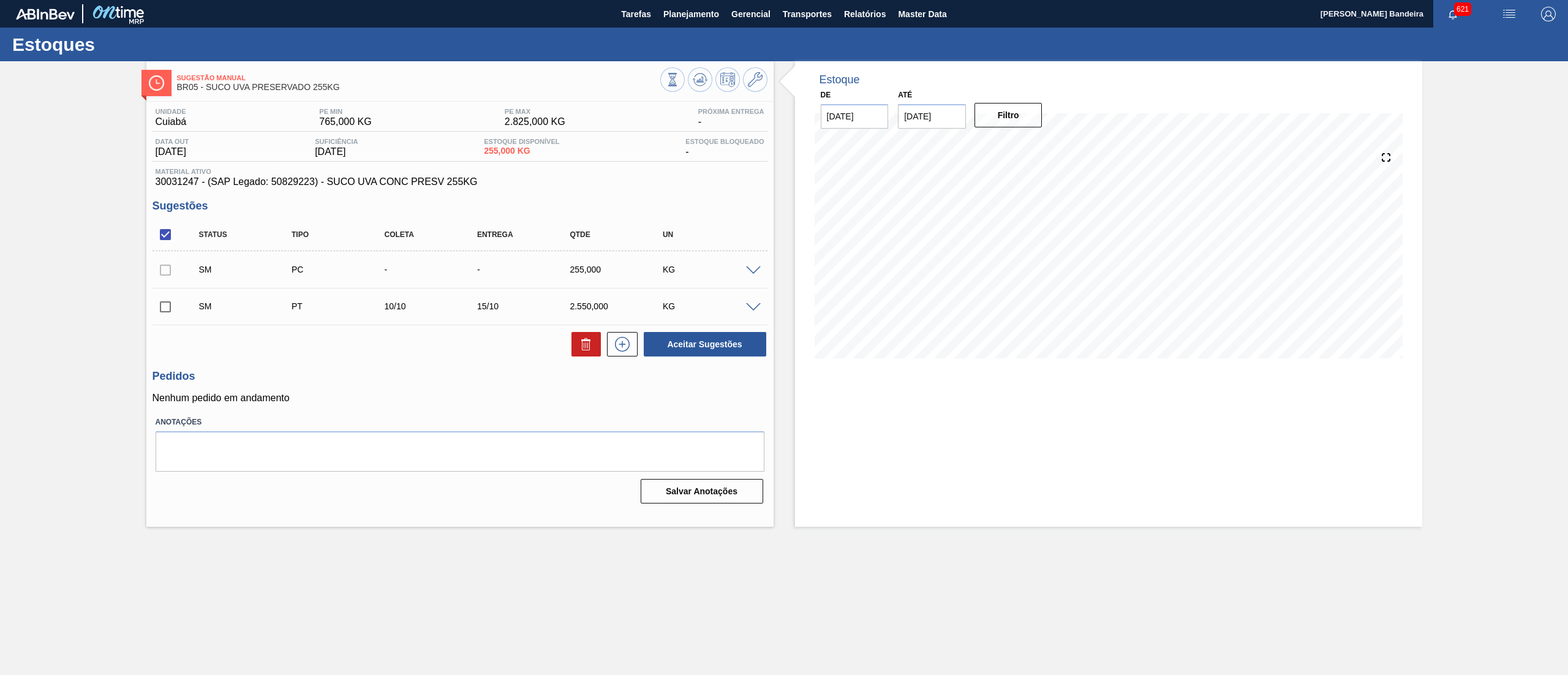
click at [161, 307] on input "checkbox" at bounding box center [165, 307] width 26 height 26
checkbox input "true"
click at [704, 345] on button "Aceitar Sugestões" at bounding box center [705, 344] width 123 height 24
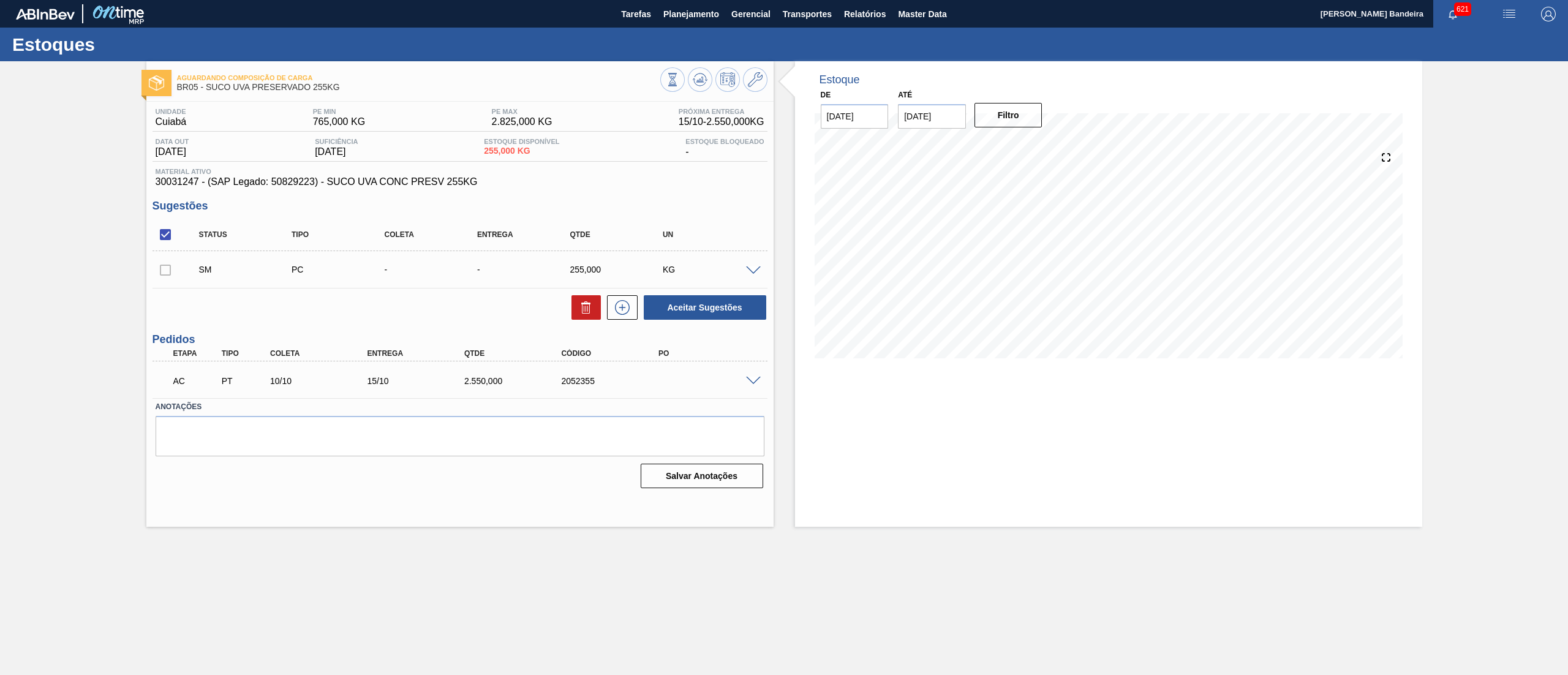
click at [752, 381] on span at bounding box center [753, 381] width 14 height 9
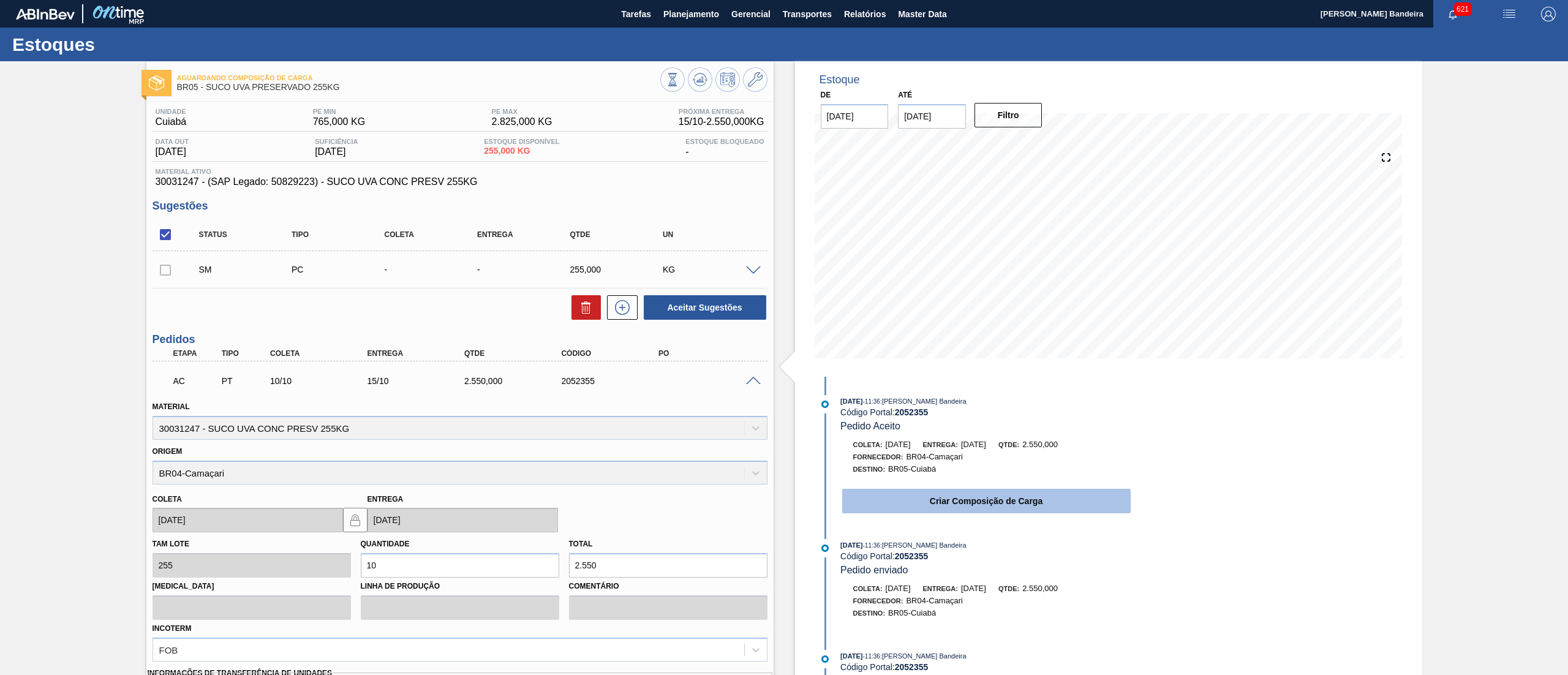
click at [935, 493] on button "Criar Composição de Carga" at bounding box center [986, 501] width 289 height 24
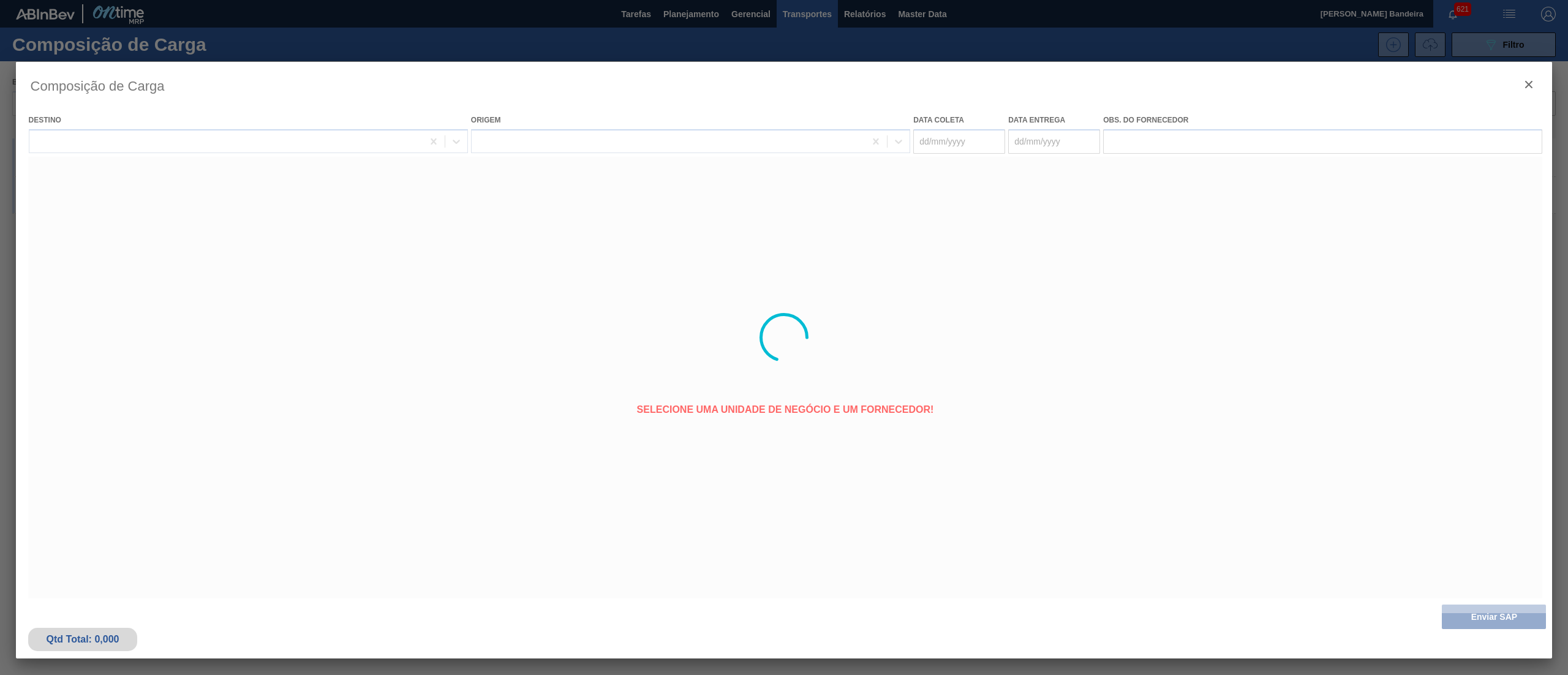
type coleta "[DATE]"
type Entrega "[DATE]"
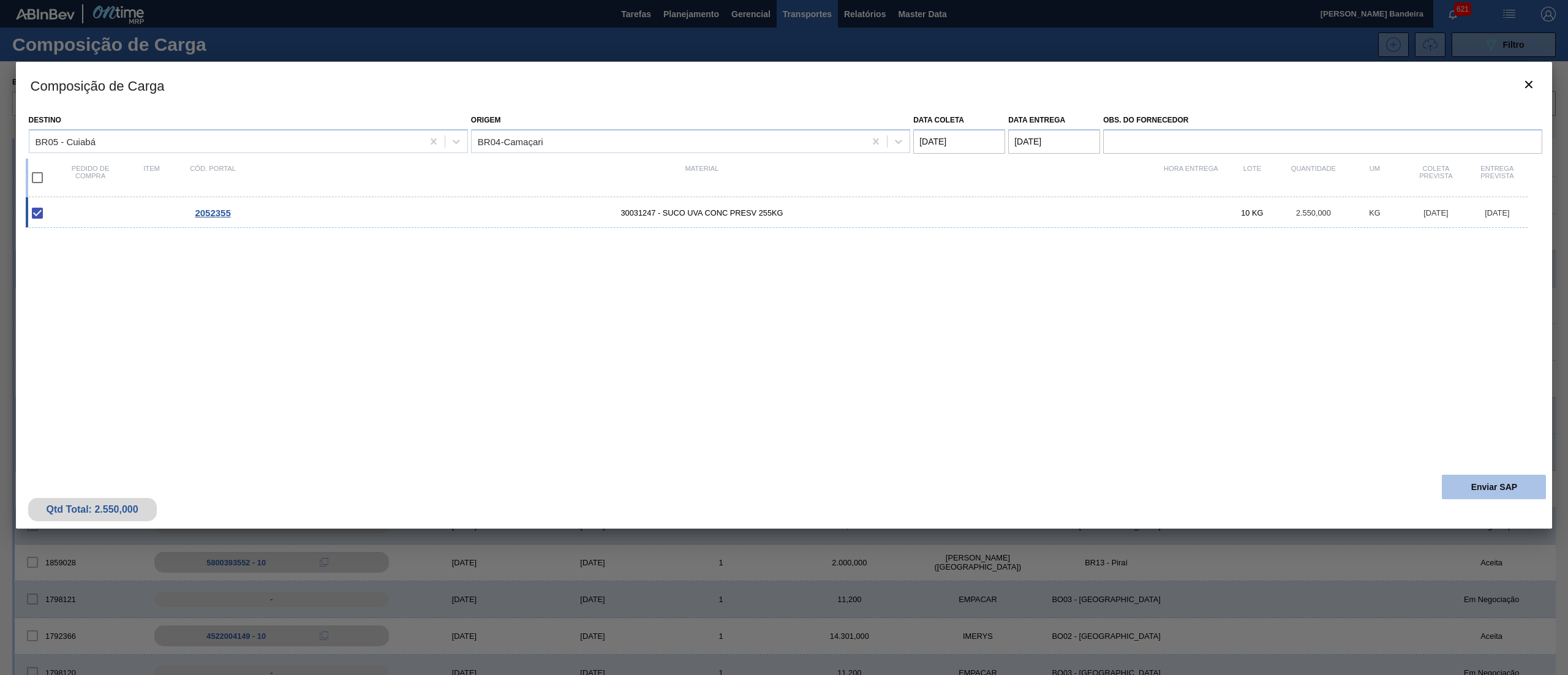
click at [1475, 484] on button "Enviar SAP" at bounding box center [1494, 487] width 104 height 24
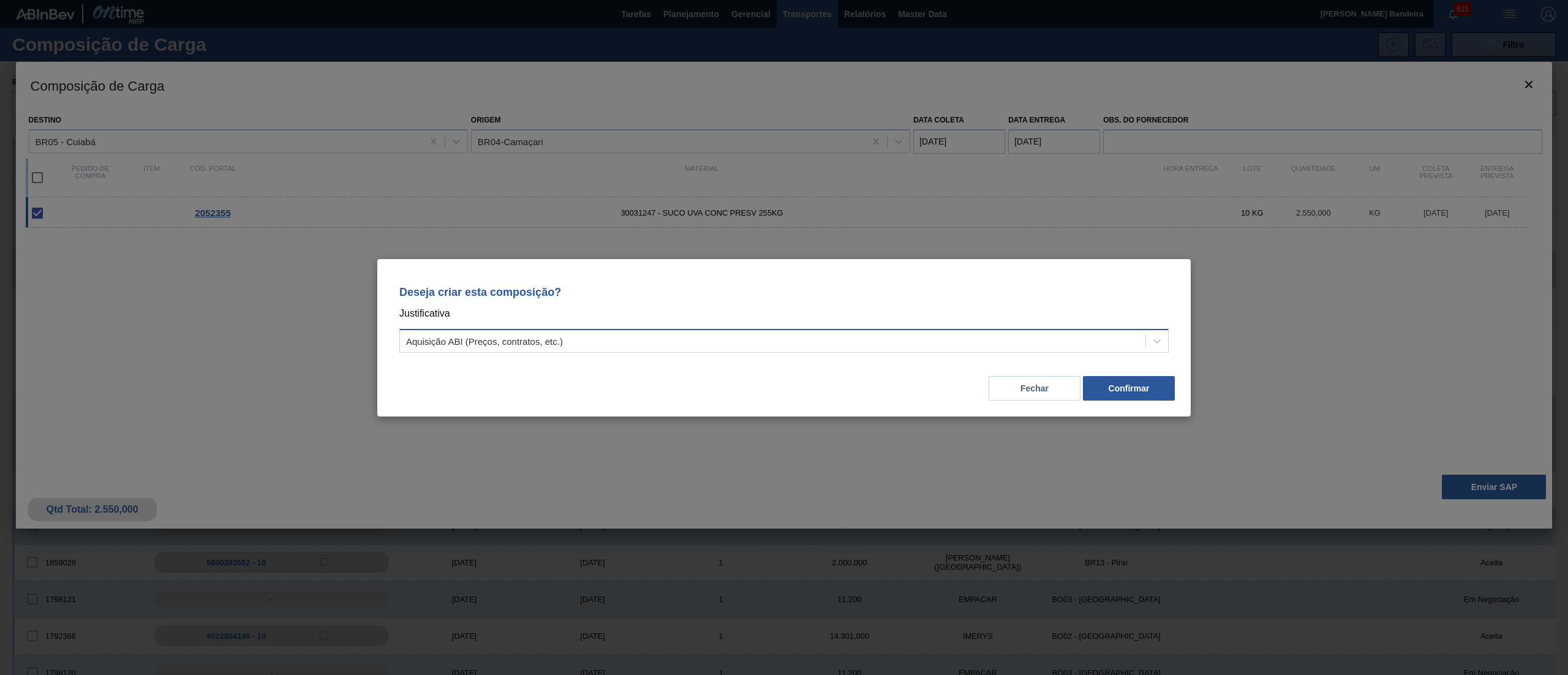
click at [716, 336] on div "Aquisição ABI (Preços, contratos, etc.)" at bounding box center [772, 341] width 746 height 18
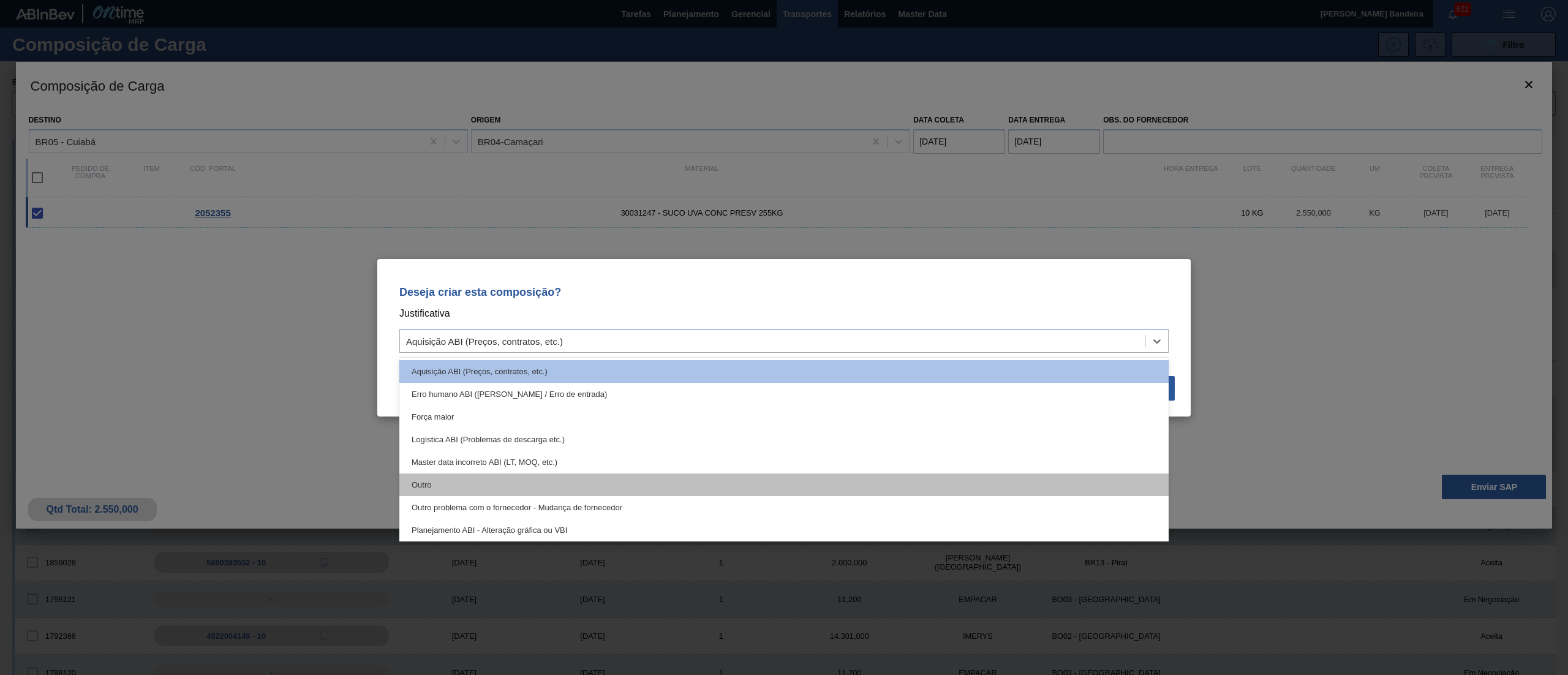
click at [570, 495] on div "Outro" at bounding box center [784, 485] width 769 height 23
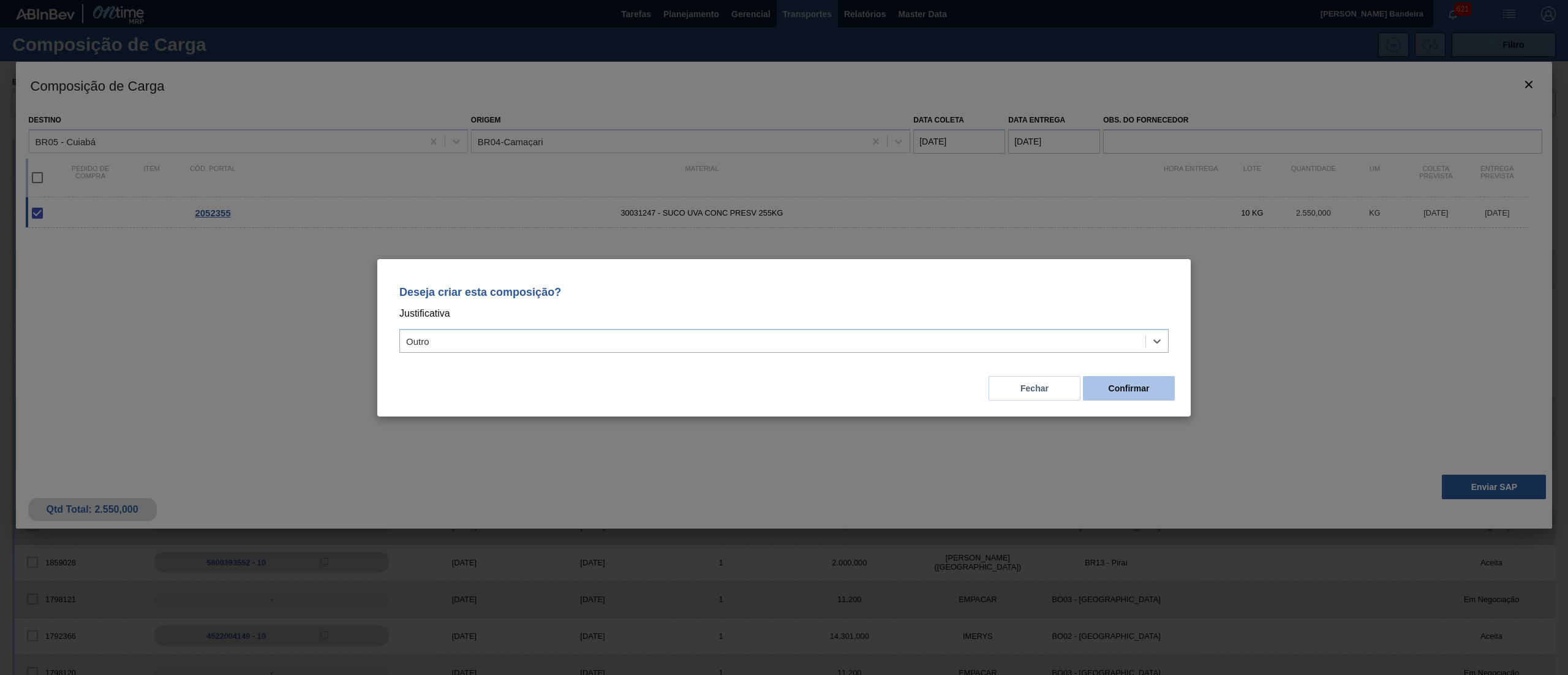
click at [1154, 389] on button "Confirmar" at bounding box center [1129, 388] width 92 height 24
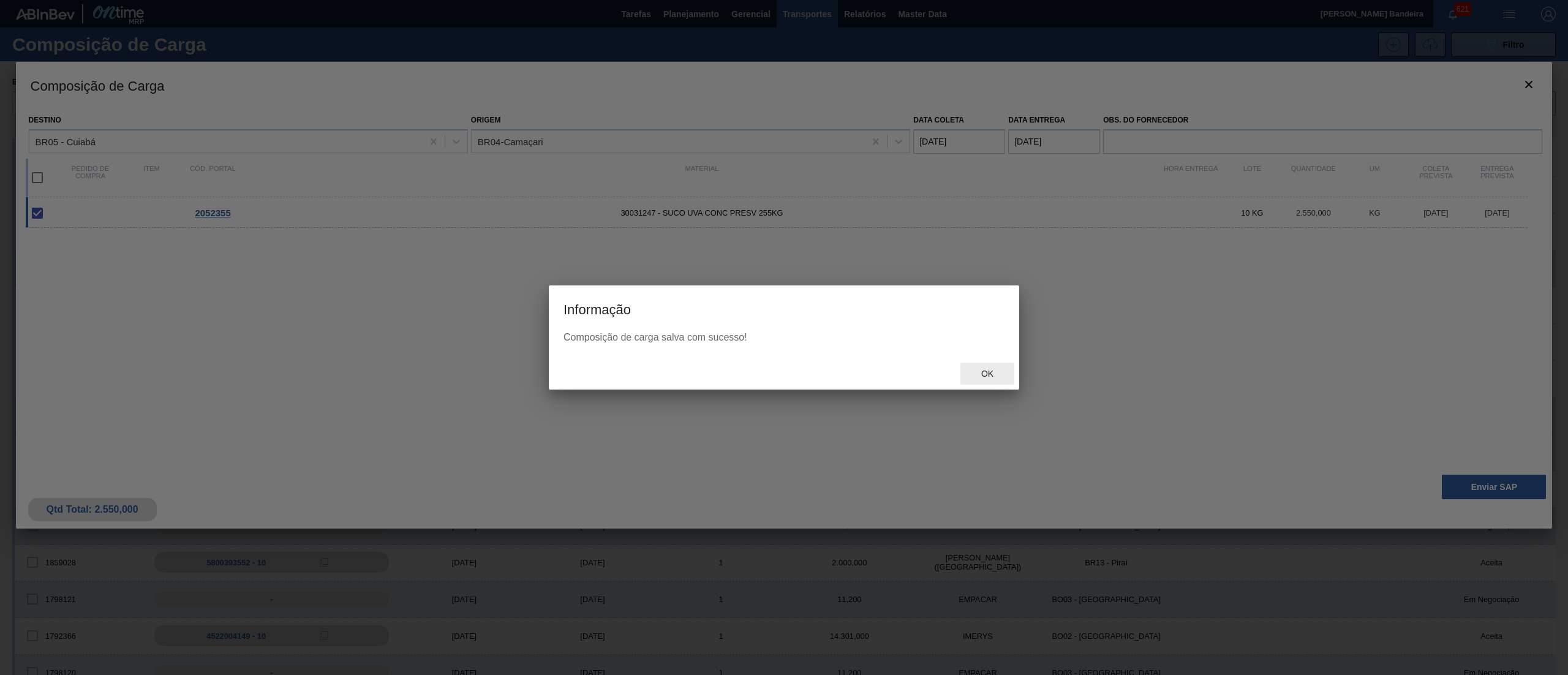
click at [992, 364] on div "Ok" at bounding box center [987, 374] width 54 height 23
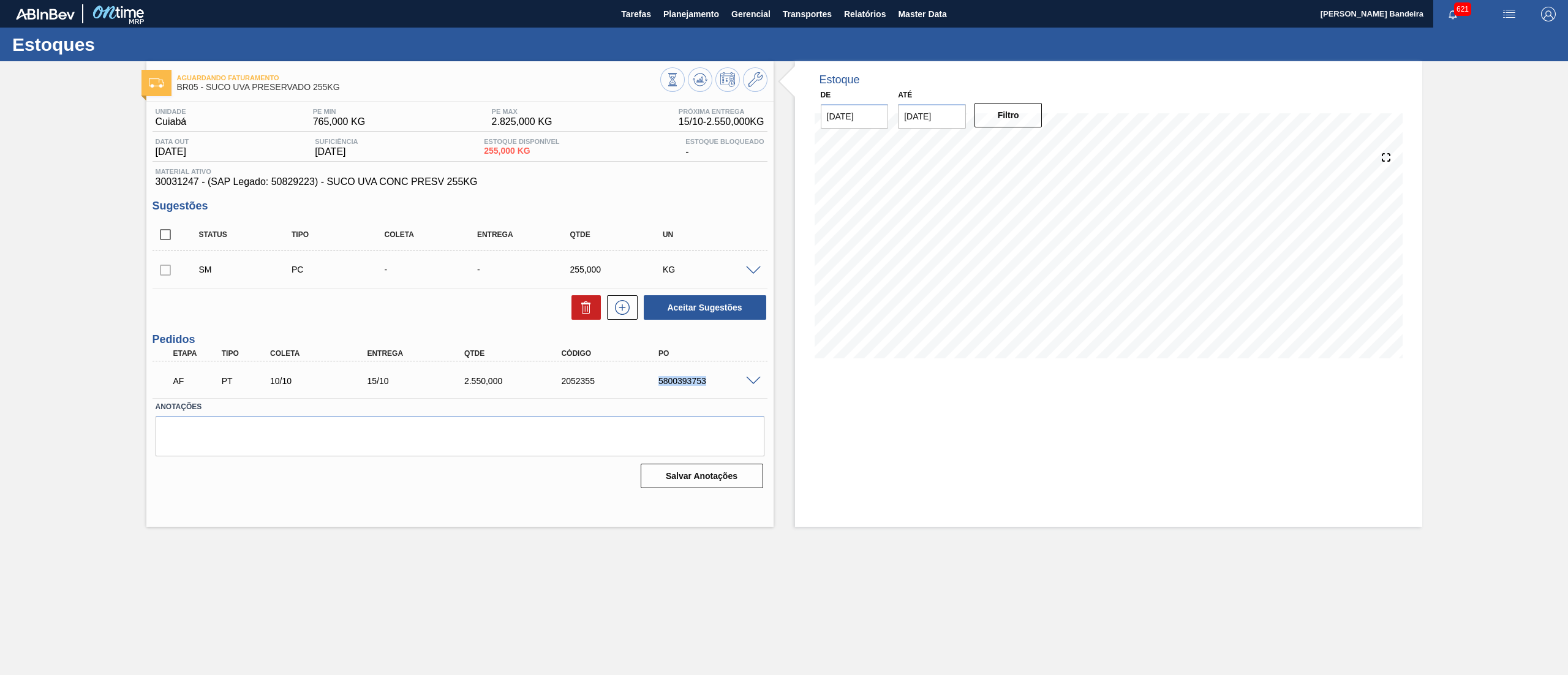
drag, startPoint x: 633, startPoint y: 381, endPoint x: 715, endPoint y: 364, distance: 83.7
click at [715, 364] on div "AF PT 10/10 15/10 2.550,000 2052355 5800393753" at bounding box center [460, 379] width 615 height 31
copy div "5800393753"
